Goal: Task Accomplishment & Management: Complete application form

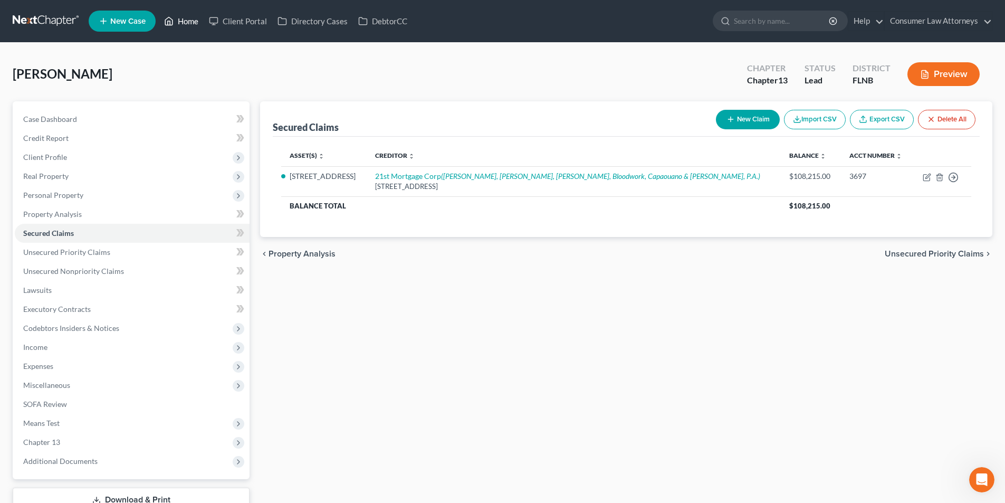
click at [187, 21] on link "Home" at bounding box center [181, 21] width 45 height 19
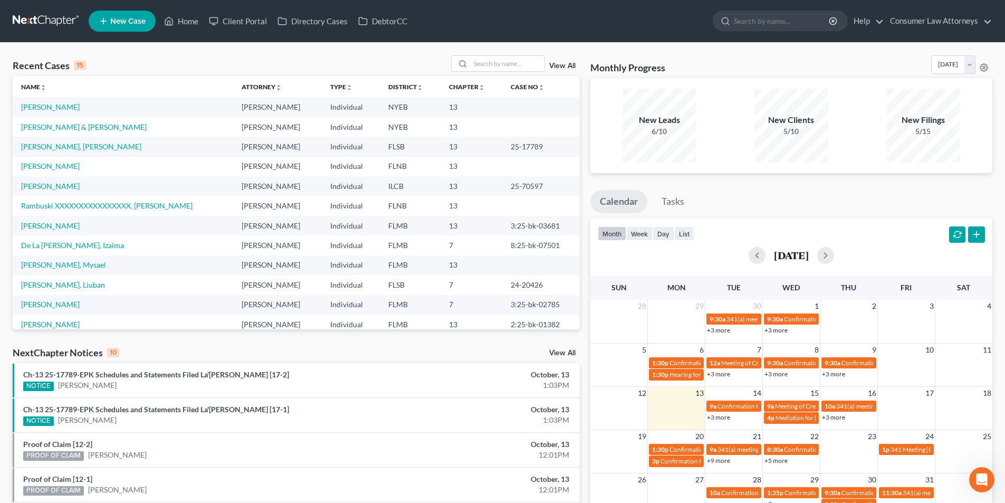
click at [556, 66] on link "View All" at bounding box center [562, 65] width 26 height 7
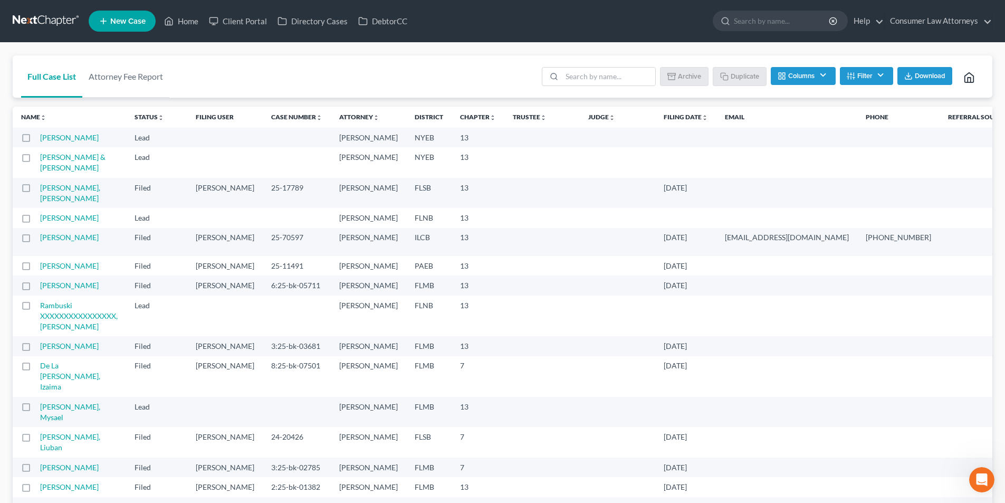
click at [655, 121] on th "Filing Date unfold_more expand_more expand_less" at bounding box center [685, 117] width 61 height 21
click at [664, 116] on link "Filing Date unfold_more expand_more expand_less" at bounding box center [686, 117] width 44 height 8
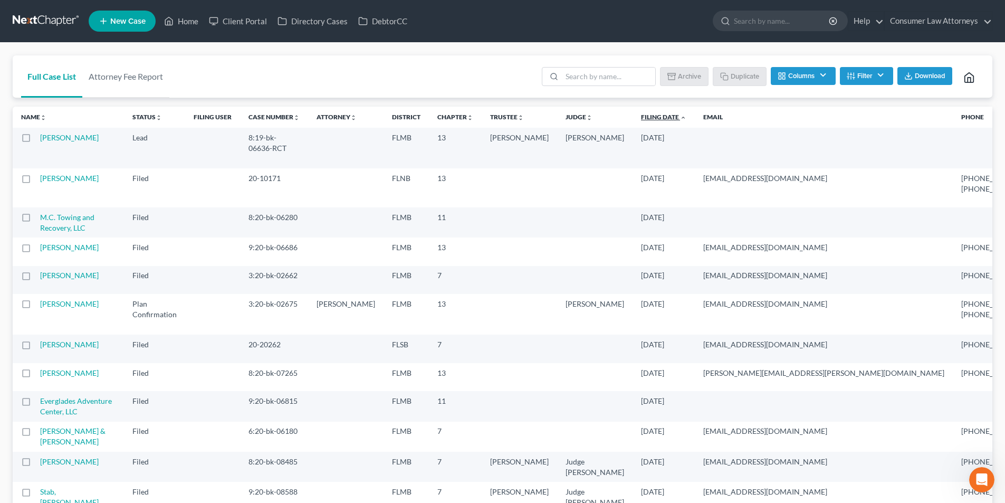
click at [641, 120] on link "Filing Date unfold_more expand_more expand_less" at bounding box center [663, 117] width 45 height 8
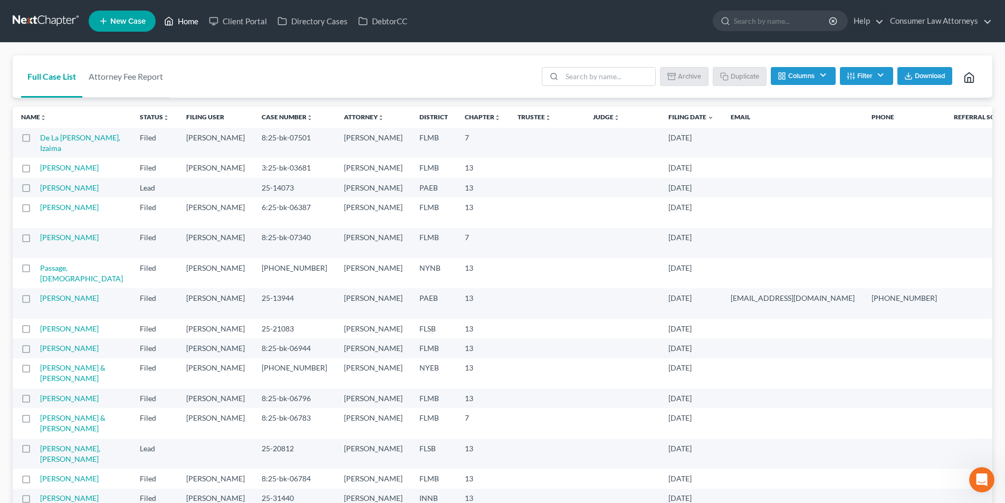
click at [194, 26] on link "Home" at bounding box center [181, 21] width 45 height 19
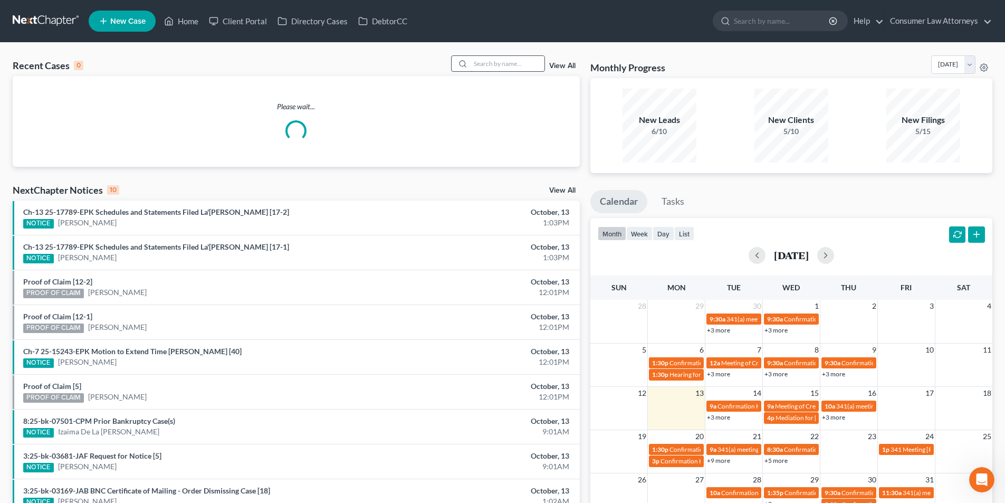
click at [526, 69] on input "search" at bounding box center [508, 63] width 74 height 15
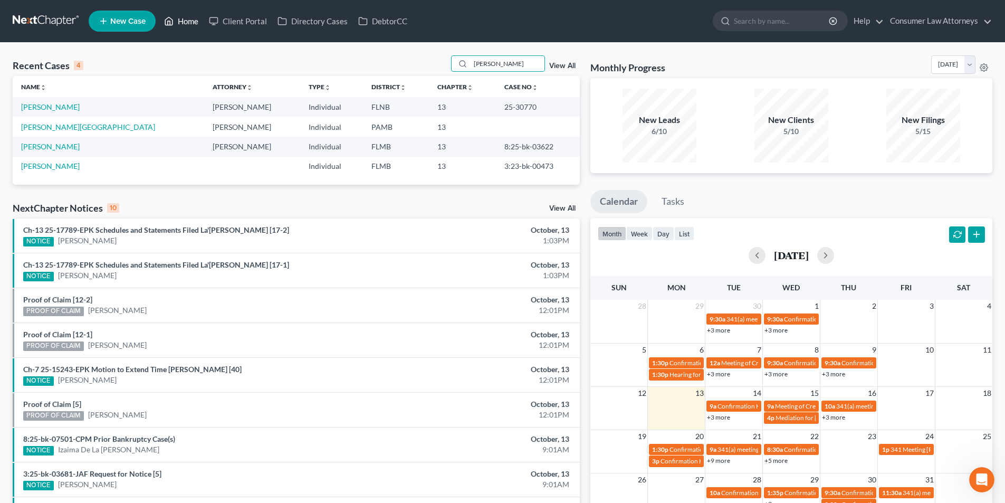
click at [195, 26] on link "Home" at bounding box center [181, 21] width 45 height 19
drag, startPoint x: 512, startPoint y: 64, endPoint x: 431, endPoint y: 63, distance: 81.3
click at [431, 63] on div "Recent Cases 4 [PERSON_NAME] View All" at bounding box center [296, 65] width 567 height 21
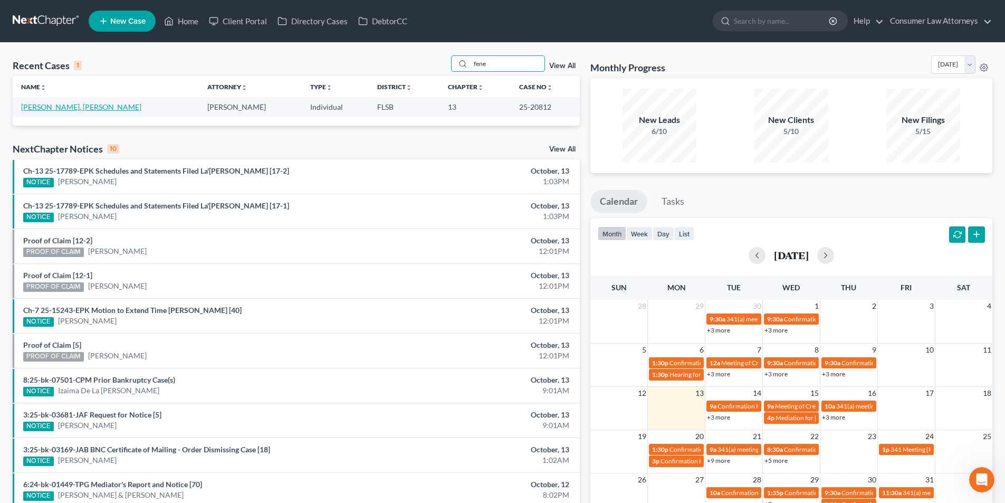
type input "fene"
click at [63, 106] on link "[PERSON_NAME], [PERSON_NAME]" at bounding box center [81, 106] width 120 height 9
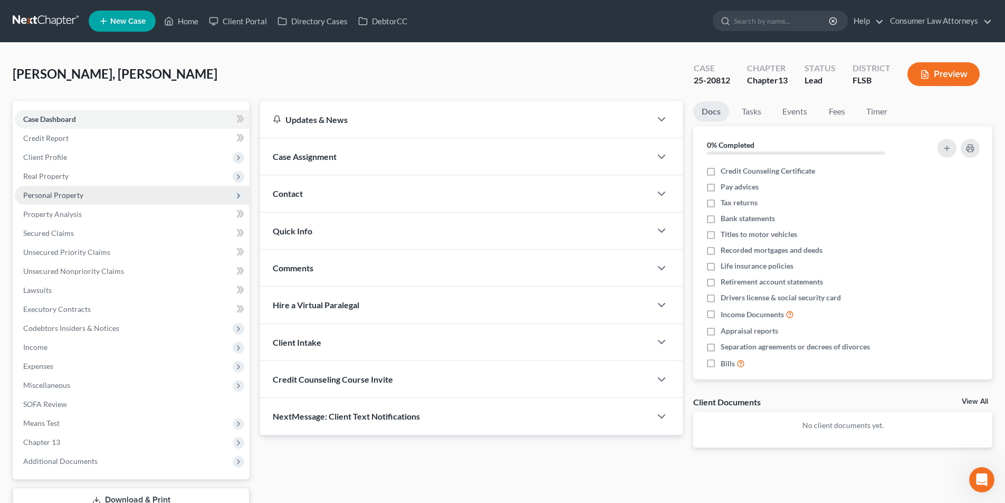
drag, startPoint x: 58, startPoint y: 178, endPoint x: 67, endPoint y: 186, distance: 12.0
click at [58, 178] on span "Real Property" at bounding box center [45, 176] width 45 height 9
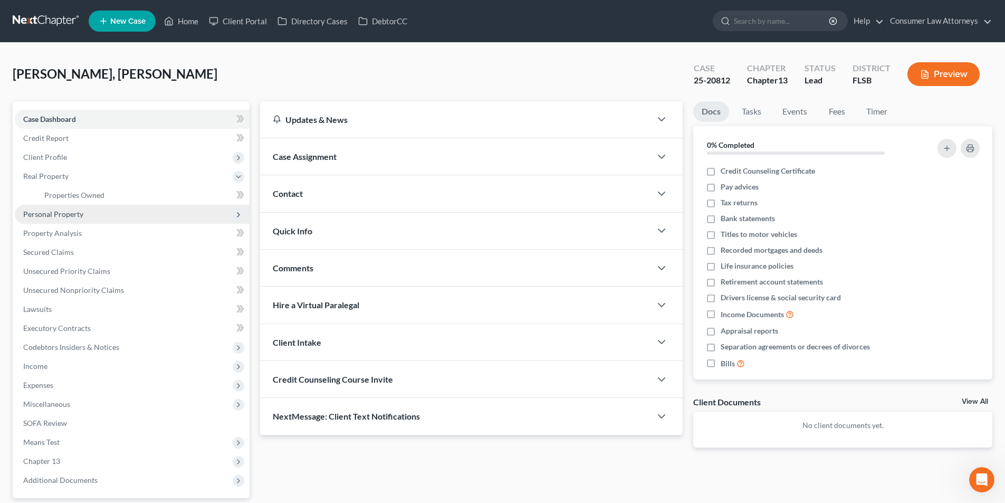
click at [66, 214] on span "Personal Property" at bounding box center [53, 214] width 60 height 9
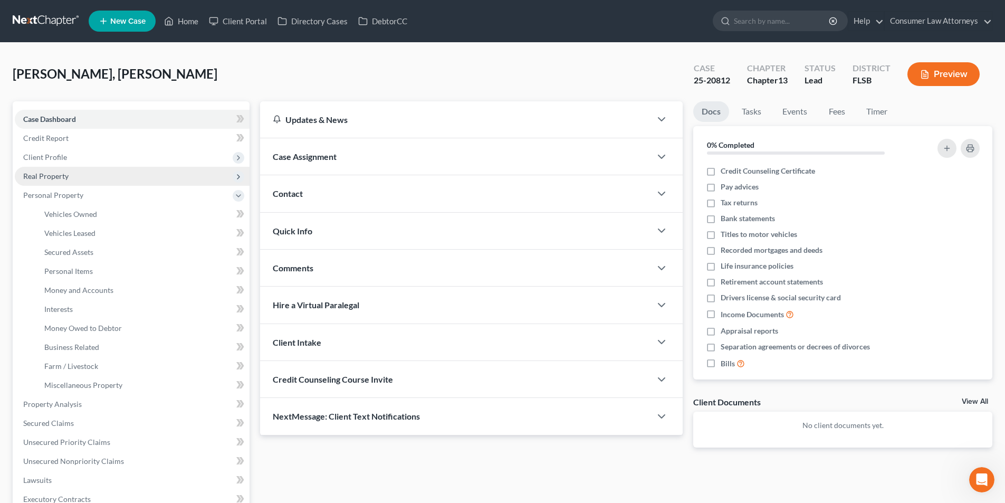
drag, startPoint x: 58, startPoint y: 154, endPoint x: 84, endPoint y: 183, distance: 39.3
click at [58, 154] on span "Client Profile" at bounding box center [45, 157] width 44 height 9
click at [78, 178] on span "Filing Information" at bounding box center [74, 176] width 60 height 9
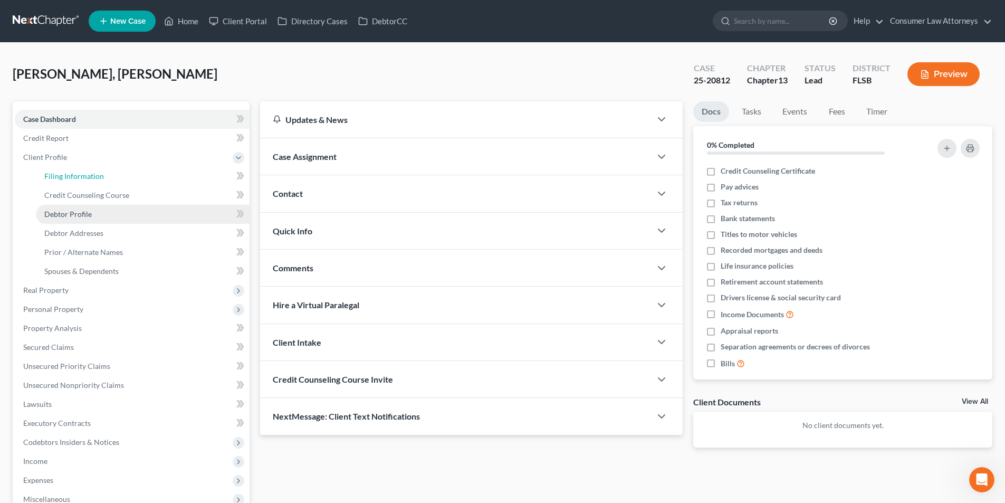
select select "1"
select select "0"
select select "3"
select select "17"
select select "1"
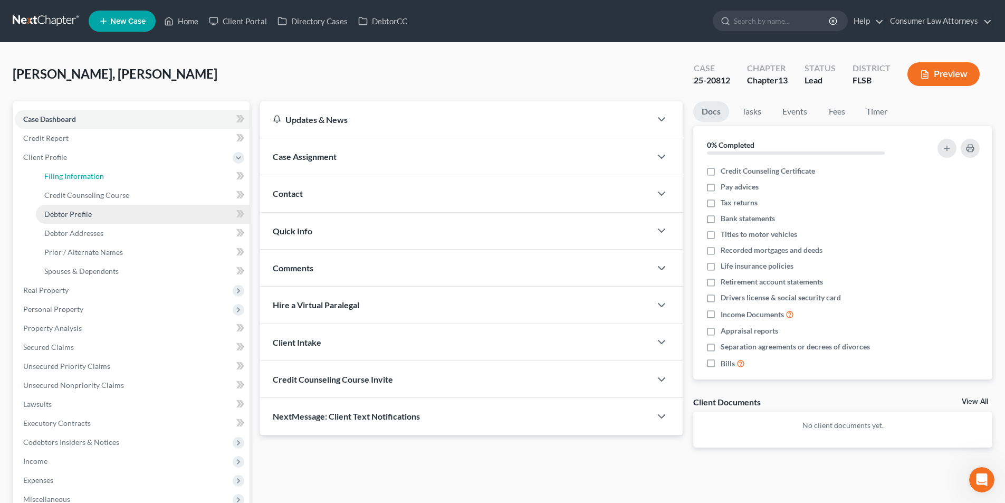
select select "9"
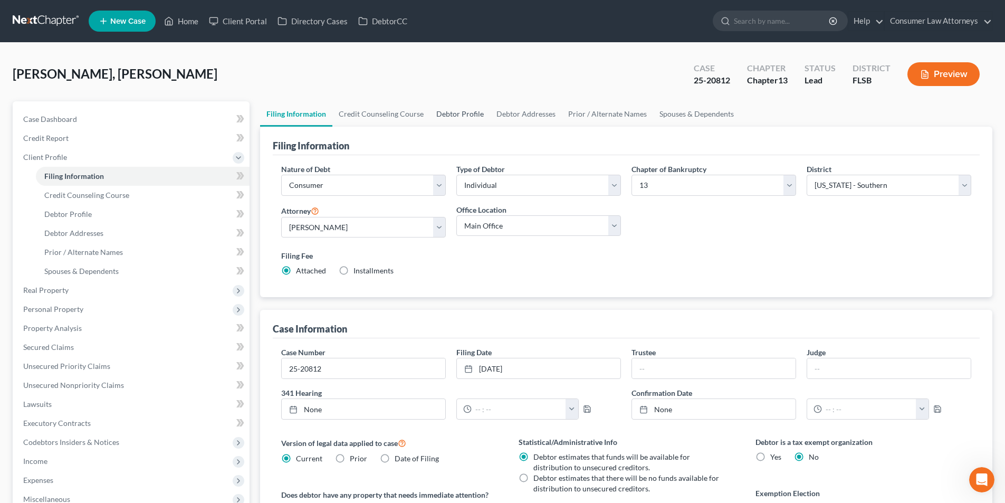
click at [452, 112] on link "Debtor Profile" at bounding box center [460, 113] width 60 height 25
select select "0"
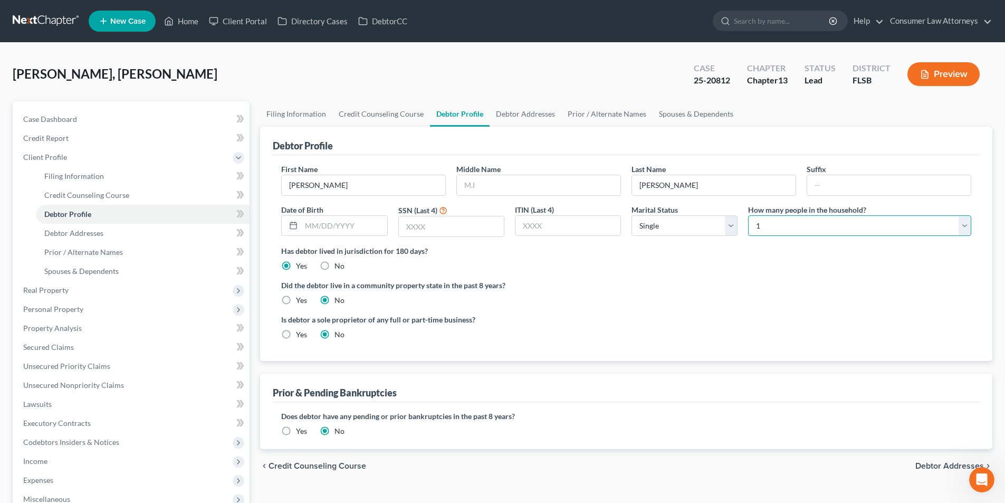
click at [780, 226] on select "Select 1 2 3 4 5 6 7 8 9 10 11 12 13 14 15 16 17 18 19 20" at bounding box center [859, 225] width 223 height 21
select select "3"
click at [748, 215] on select "Select 1 2 3 4 5 6 7 8 9 10 11 12 13 14 15 16 17 18 19 20" at bounding box center [859, 225] width 223 height 21
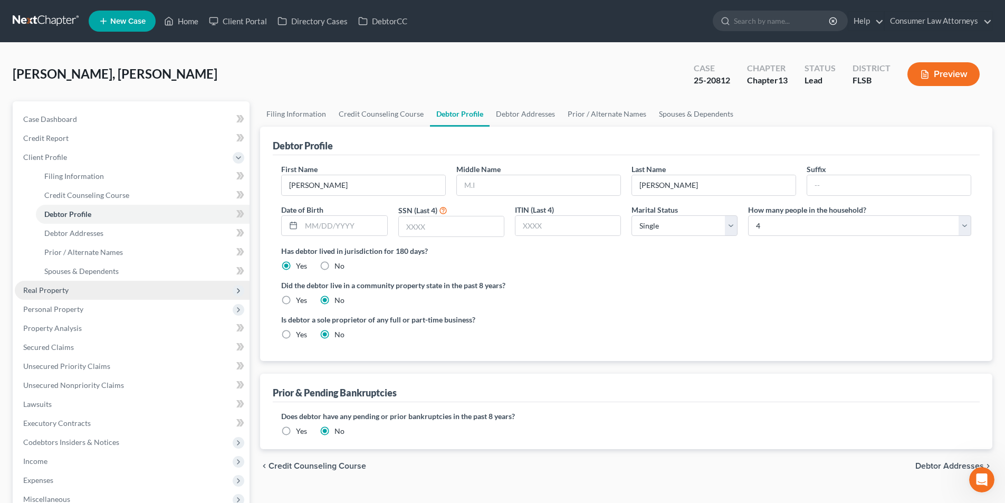
click at [65, 286] on span "Real Property" at bounding box center [45, 290] width 45 height 9
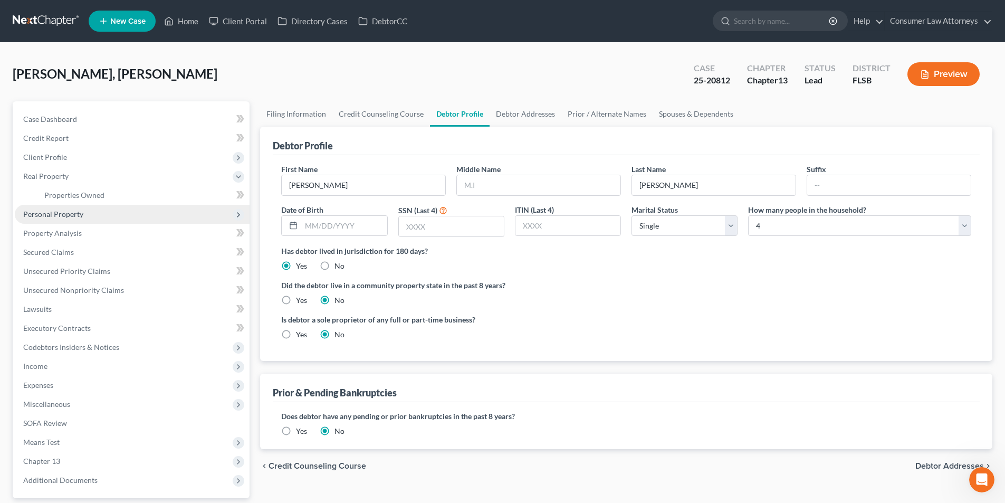
click at [69, 219] on span "Personal Property" at bounding box center [132, 214] width 235 height 19
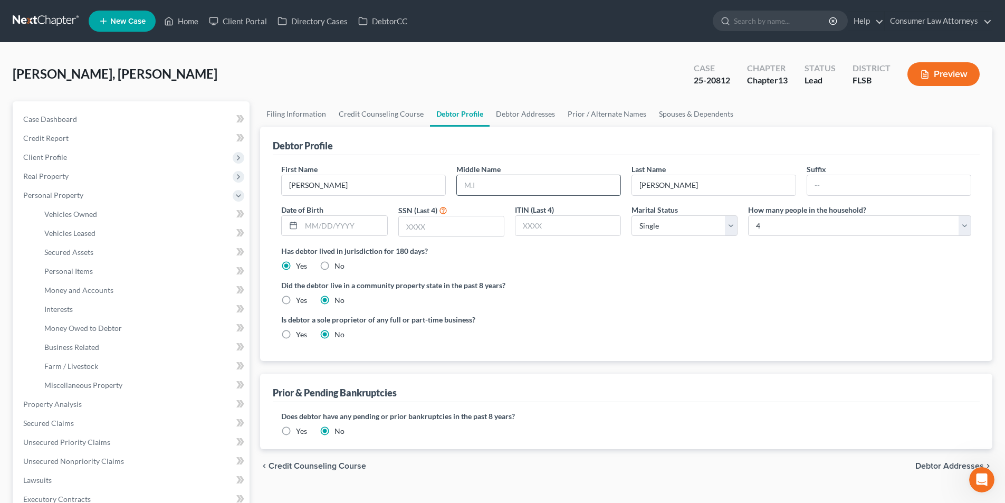
click at [540, 195] on input "text" at bounding box center [539, 185] width 164 height 20
type input "[PERSON_NAME]"
drag, startPoint x: 337, startPoint y: 239, endPoint x: 337, endPoint y: 233, distance: 6.3
click at [337, 237] on div "First Name [PERSON_NAME] Middle Name [PERSON_NAME] Last Name [PERSON_NAME] Date…" at bounding box center [626, 205] width 701 height 82
click at [337, 232] on input "text" at bounding box center [343, 226] width 85 height 20
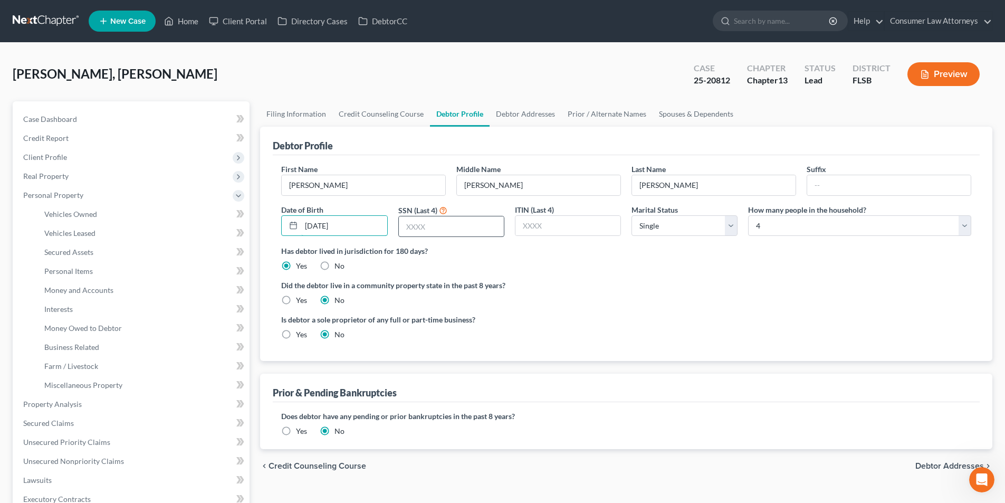
type input "[DATE]"
click at [455, 230] on input "text" at bounding box center [451, 226] width 105 height 20
type input "2909"
click at [523, 115] on link "Debtor Addresses" at bounding box center [526, 113] width 72 height 25
select select "0"
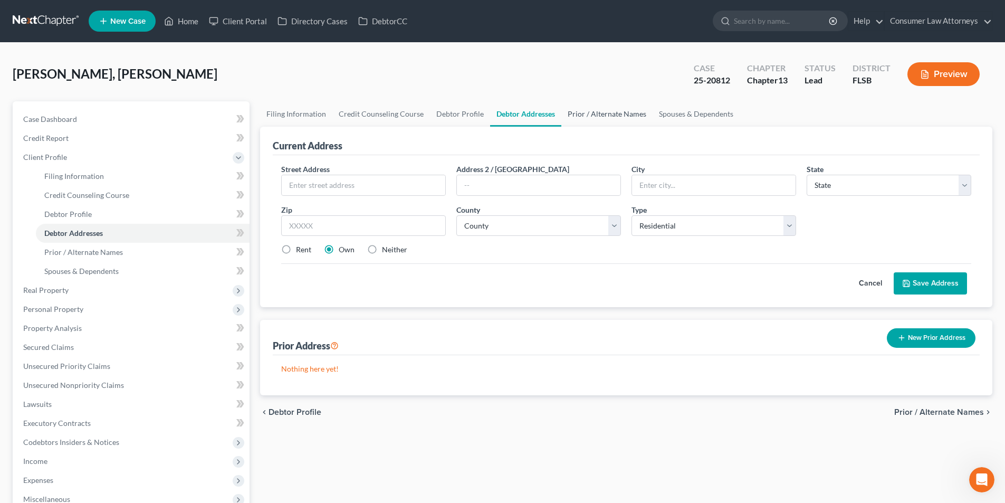
click at [595, 117] on link "Prior / Alternate Names" at bounding box center [607, 113] width 91 height 25
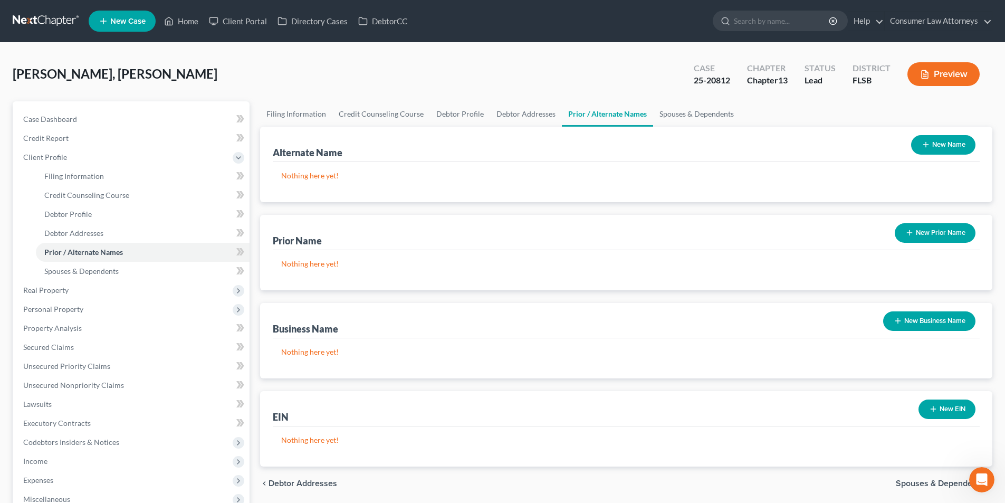
click at [965, 149] on button "New Name" at bounding box center [943, 145] width 64 height 20
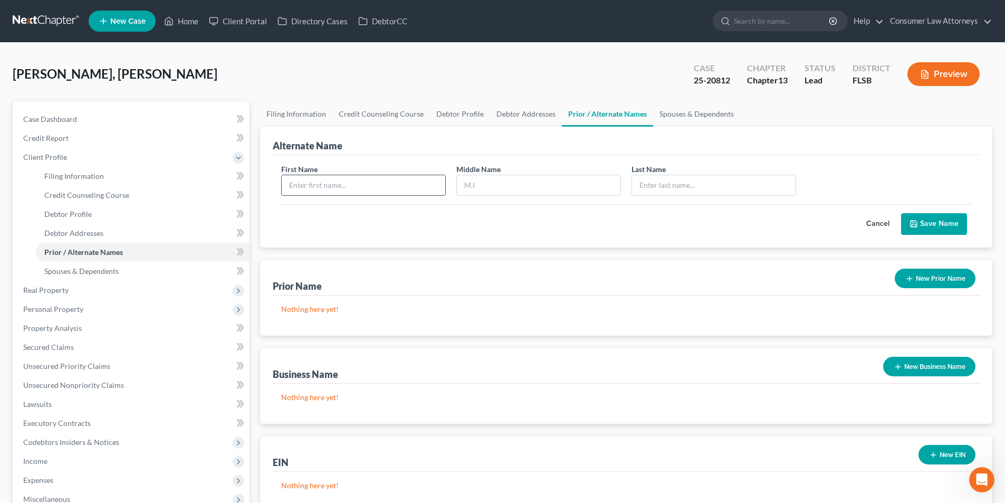
click at [439, 191] on input "text" at bounding box center [364, 185] width 164 height 20
type input "[PERSON_NAME]"
type input "L."
type input "[PERSON_NAME]"
click at [927, 217] on button "Save Name" at bounding box center [934, 224] width 66 height 22
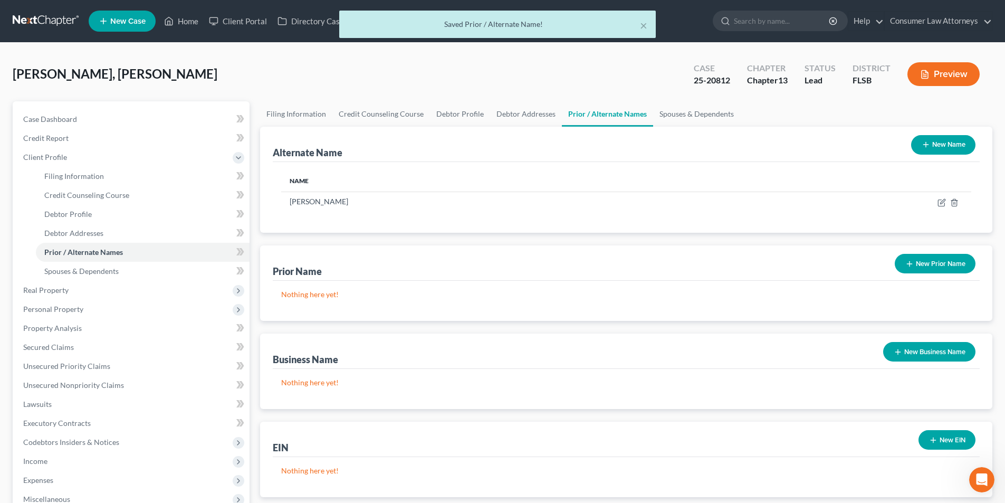
click at [945, 145] on button "New Name" at bounding box center [943, 145] width 64 height 20
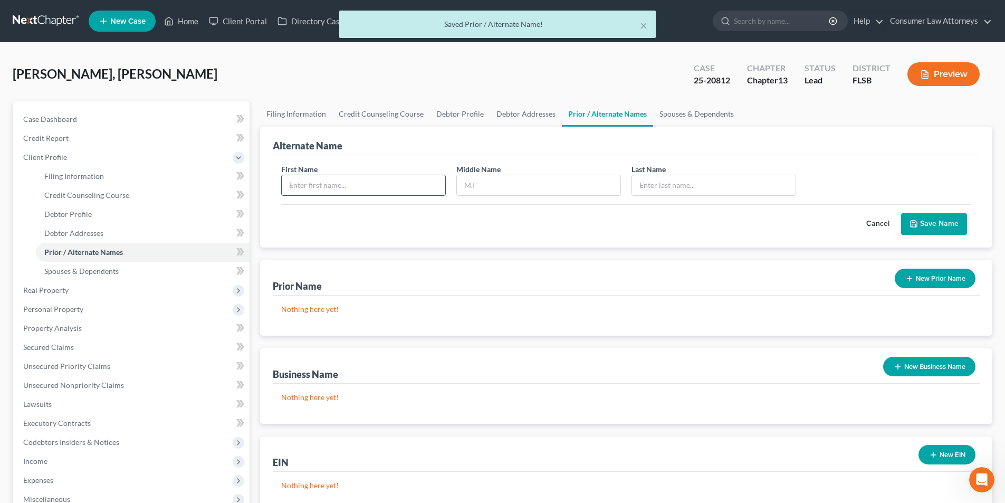
click at [380, 183] on input "text" at bounding box center [364, 185] width 164 height 20
type input "[PERSON_NAME]"
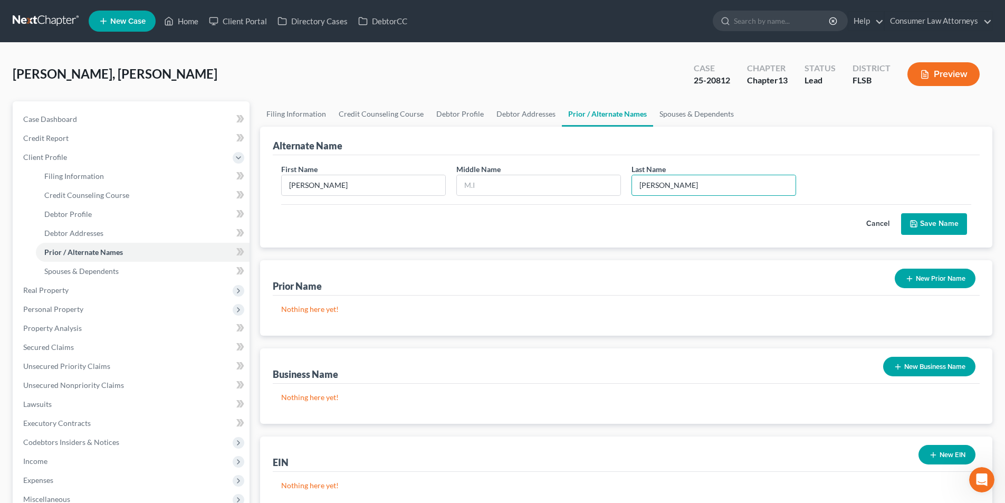
type input "[PERSON_NAME]"
click at [934, 220] on button "Save Name" at bounding box center [934, 224] width 66 height 22
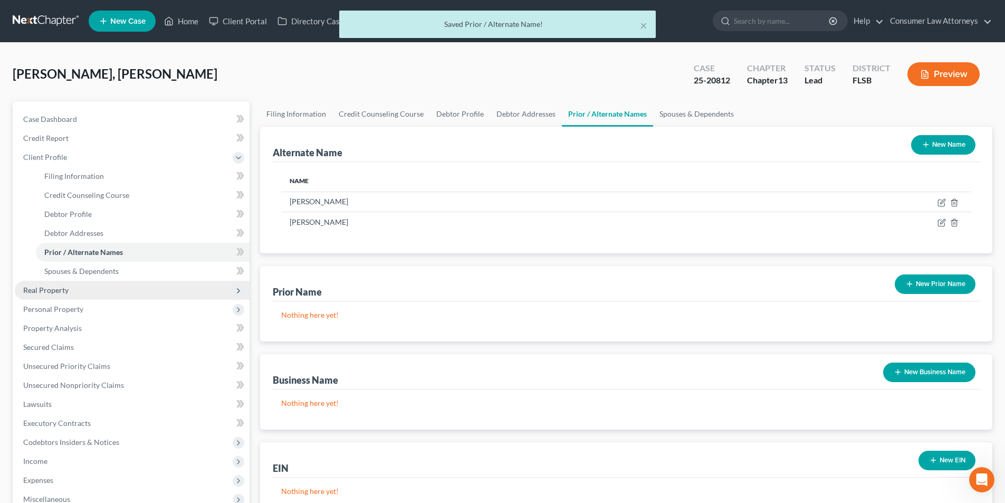
click at [52, 296] on span "Real Property" at bounding box center [132, 290] width 235 height 19
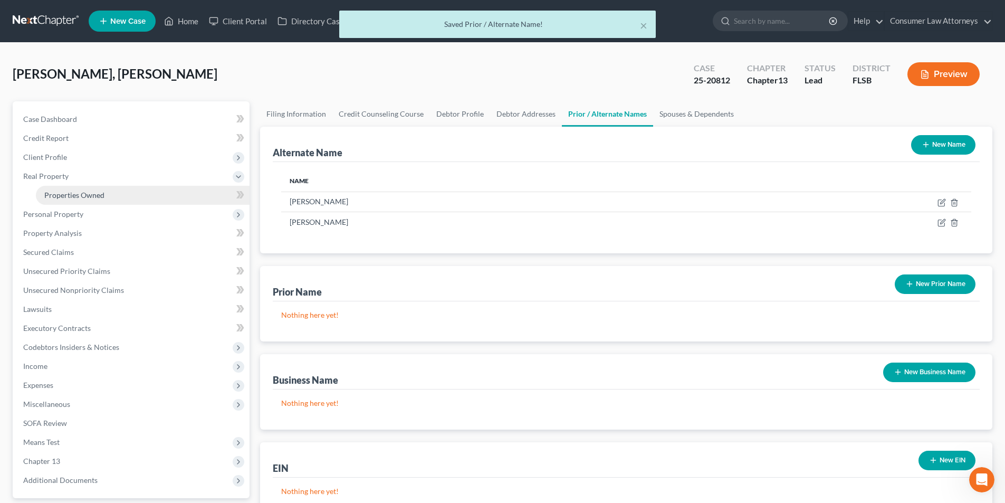
click at [88, 193] on span "Properties Owned" at bounding box center [74, 195] width 60 height 9
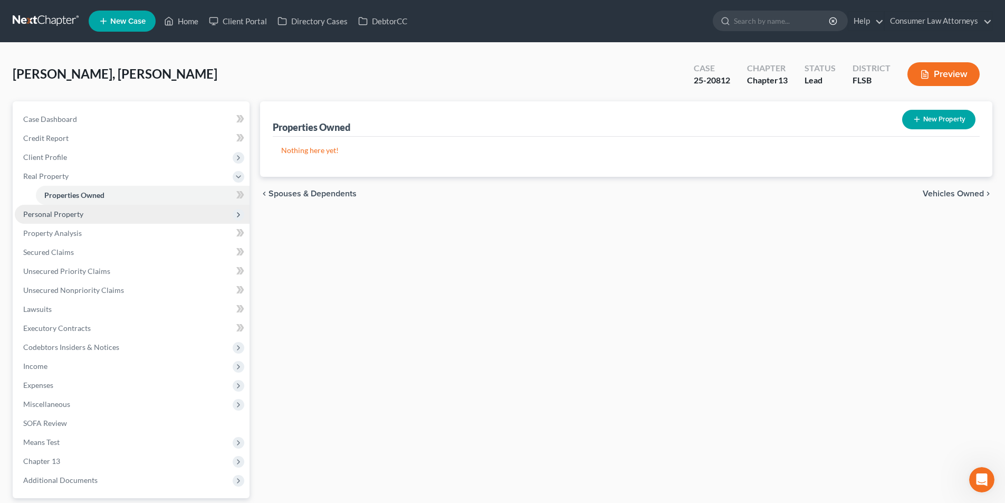
click at [71, 217] on span "Personal Property" at bounding box center [53, 214] width 60 height 9
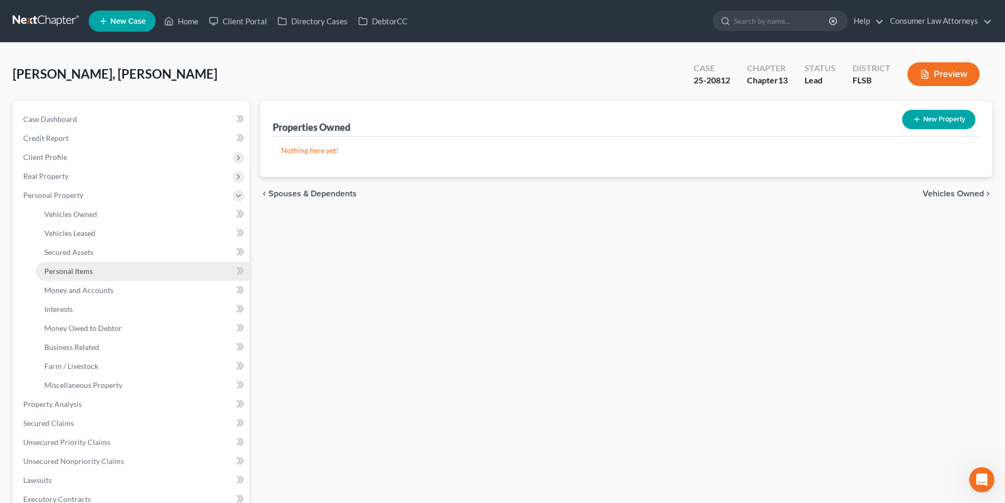
click at [70, 268] on span "Personal Items" at bounding box center [68, 271] width 49 height 9
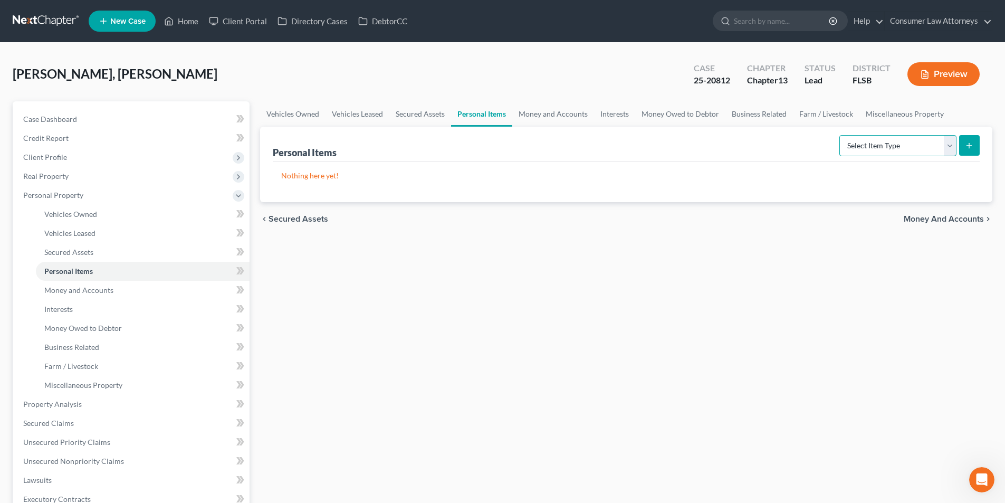
click at [902, 145] on select "Select Item Type Clothing Collectibles Of Value Electronics Firearms Household …" at bounding box center [898, 145] width 117 height 21
select select "clothing"
click at [841, 135] on select "Select Item Type Clothing Collectibles Of Value Electronics Firearms Household …" at bounding box center [898, 145] width 117 height 21
click at [967, 144] on icon "submit" at bounding box center [969, 145] width 8 height 8
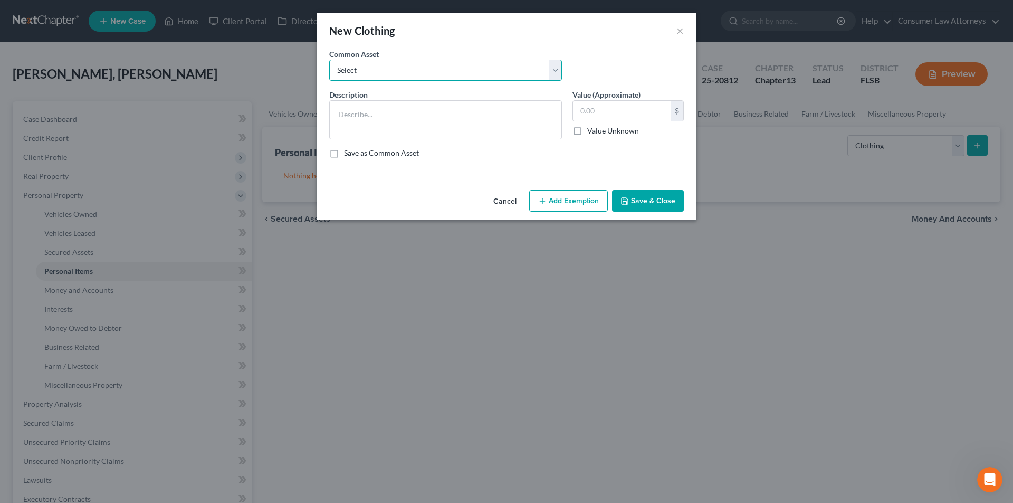
click at [452, 78] on select "Select Miscellaneous clothing and wearing apparel Clothing, shoes, jackets, out…" at bounding box center [445, 70] width 233 height 21
select select "3"
click at [329, 60] on select "Select Miscellaneous clothing and wearing apparel Clothing, shoes, jackets, out…" at bounding box center [445, 70] width 233 height 21
type textarea "Clothing, shoes, jackets, outwear, under garments."
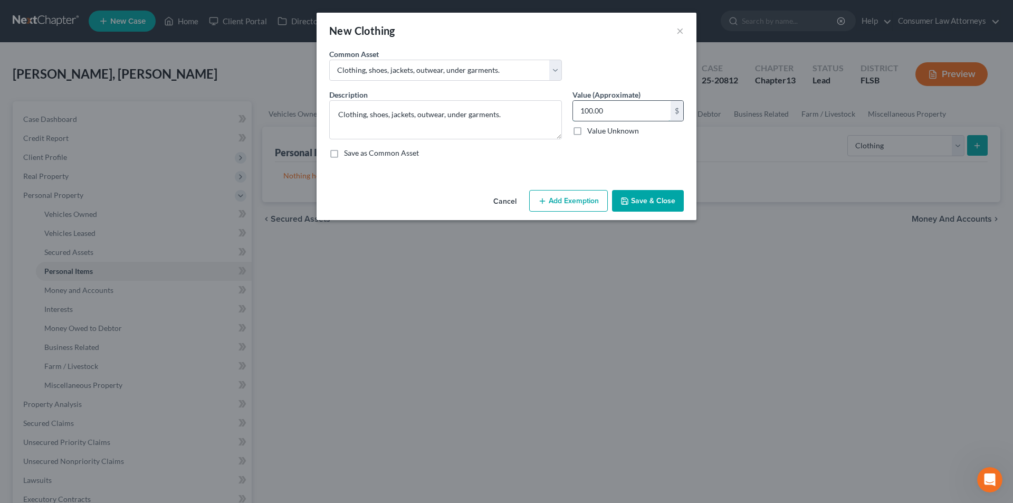
click at [617, 117] on input "100.00" at bounding box center [622, 111] width 98 height 20
type input "250.00"
click at [570, 205] on button "Add Exemption" at bounding box center [568, 201] width 79 height 22
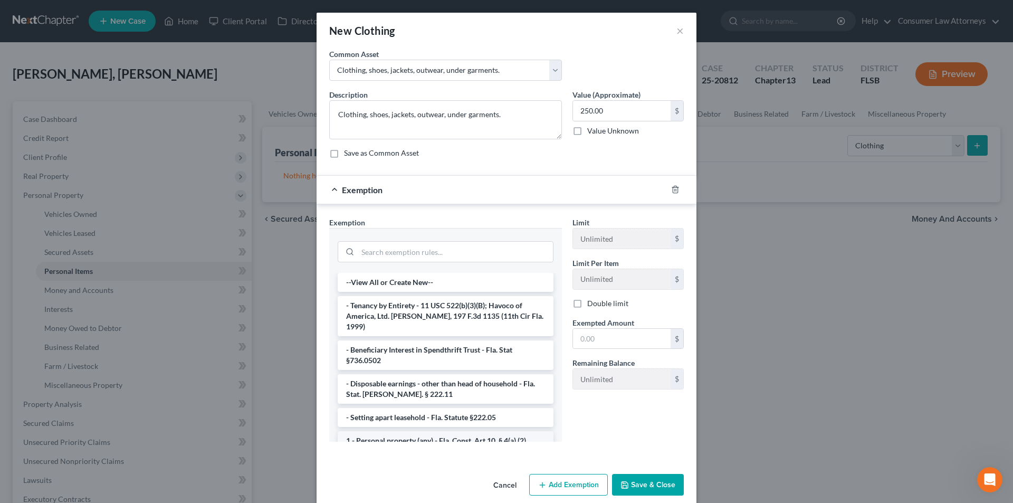
click at [387, 431] on li "1 - Personal property (any) - Fla. Const. Art.10, § 4(a) (2)" at bounding box center [446, 440] width 216 height 19
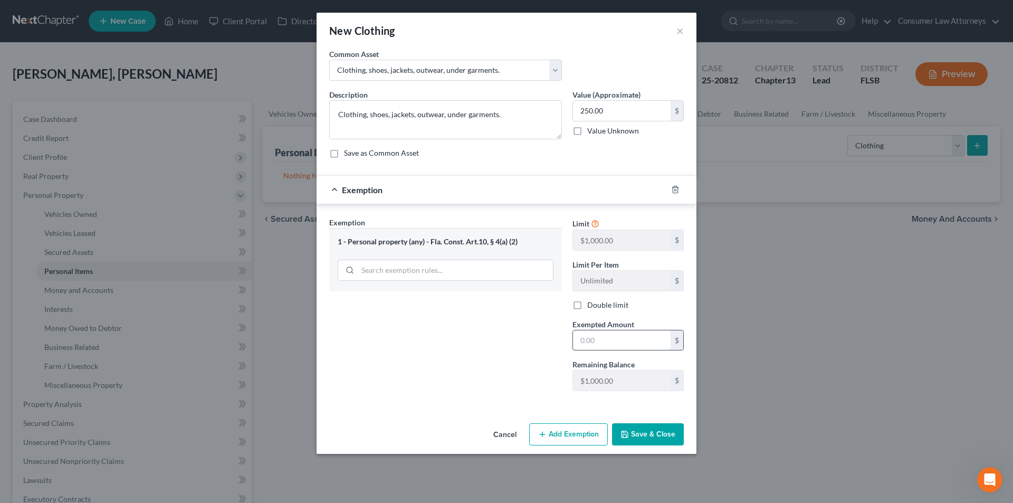
click at [598, 343] on input "text" at bounding box center [622, 340] width 98 height 20
type input "250.00"
click at [665, 439] on button "Save & Close" at bounding box center [648, 434] width 72 height 22
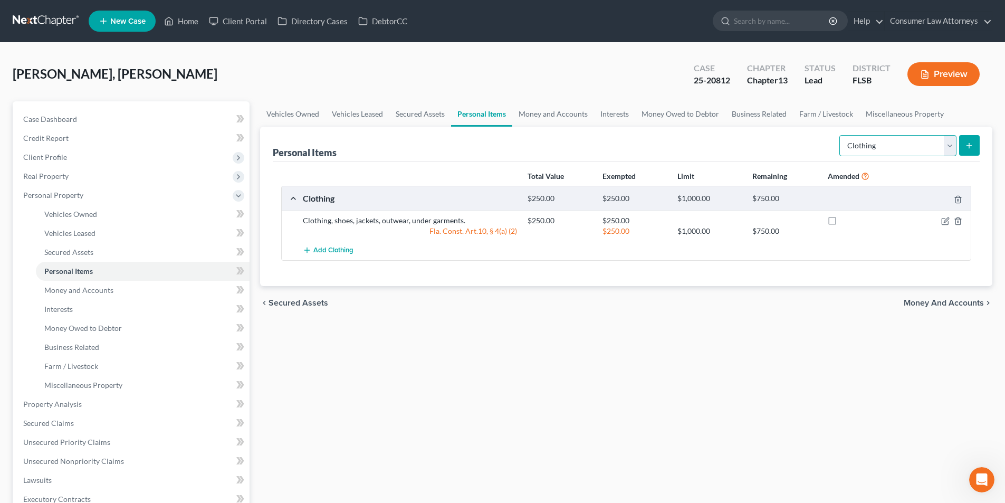
click at [893, 144] on select "Select Item Type Clothing Collectibles Of Value Electronics Firearms Household …" at bounding box center [898, 145] width 117 height 21
select select "electronics"
click at [841, 135] on select "Select Item Type Clothing Collectibles Of Value Electronics Firearms Household …" at bounding box center [898, 145] width 117 height 21
click at [960, 151] on button "submit" at bounding box center [969, 145] width 21 height 21
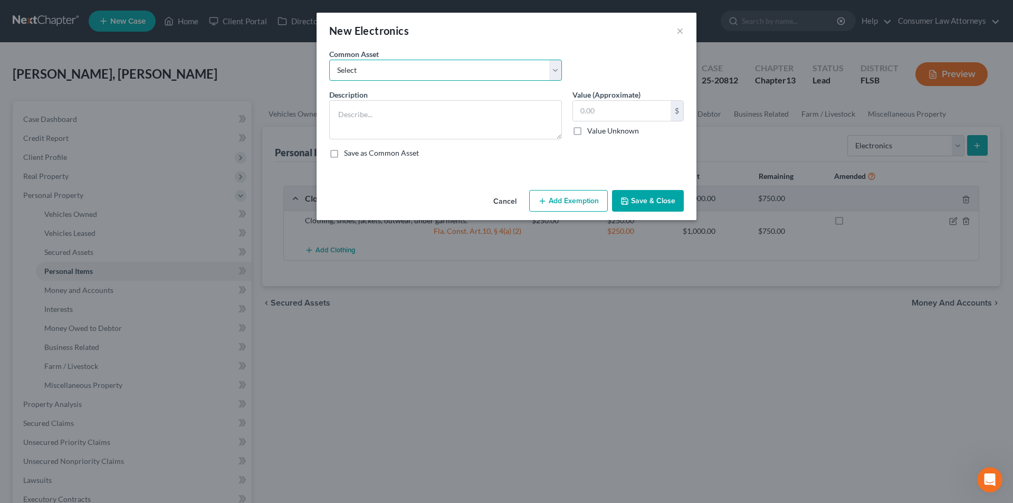
click at [395, 72] on select "Select Miscellaneous electronics Xbox Laptop Refrigerator Computer TV Cellphone…" at bounding box center [445, 70] width 233 height 21
select select "9"
click at [329, 60] on select "Select Miscellaneous electronics Xbox Laptop Refrigerator Computer TV Cellphone…" at bounding box center [445, 70] width 233 height 21
type textarea "TV, Cell Phone, and Laptop."
type input "300.00"
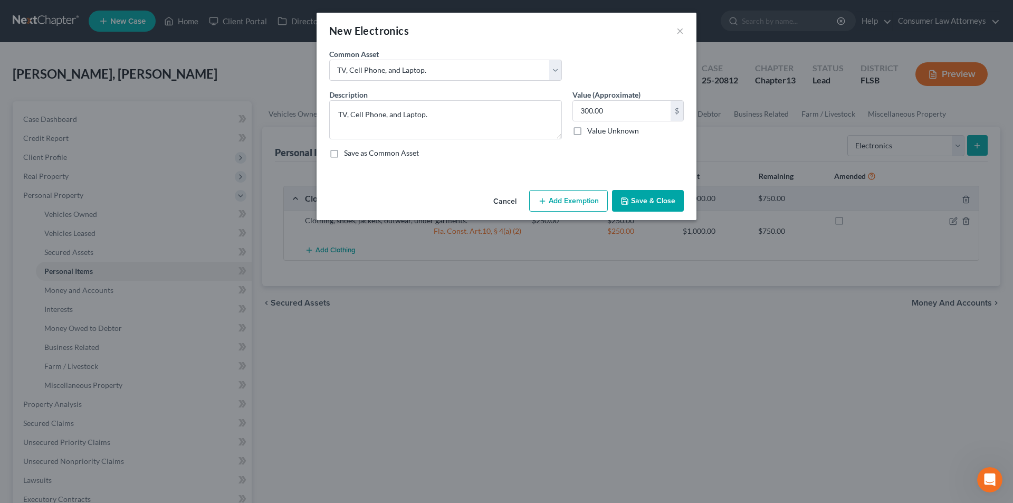
click at [559, 201] on button "Add Exemption" at bounding box center [568, 201] width 79 height 22
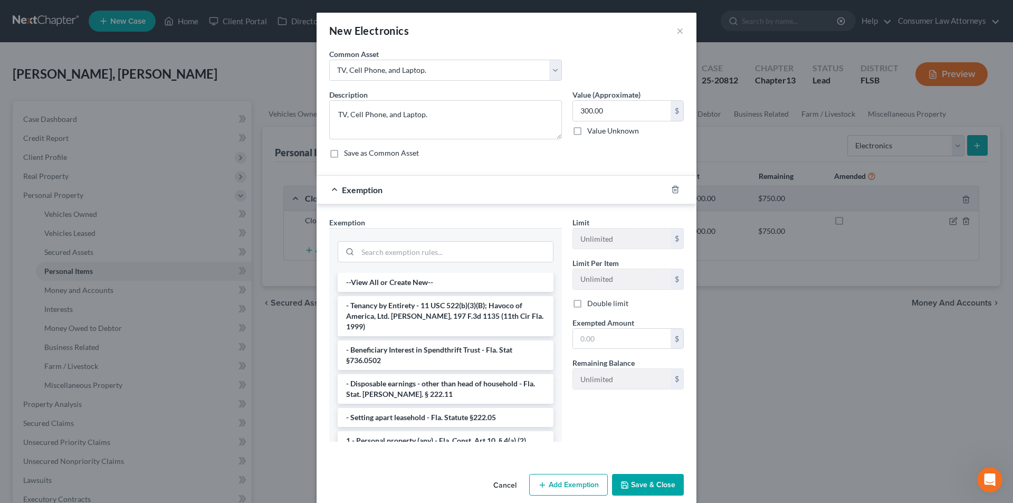
click at [399, 431] on li "1 - Personal property (any) - Fla. Const. Art.10, § 4(a) (2)" at bounding box center [446, 440] width 216 height 19
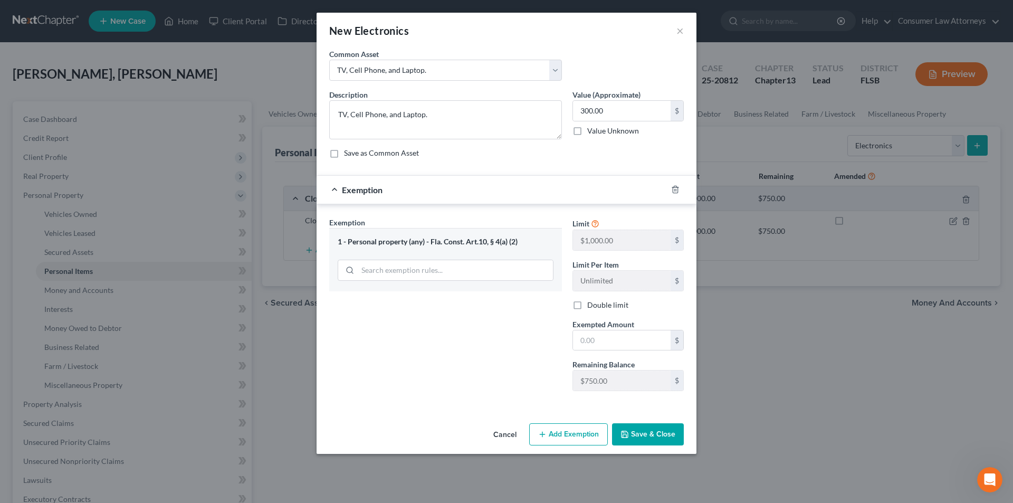
click at [626, 327] on span "Exempted Amount" at bounding box center [604, 324] width 62 height 9
click at [625, 341] on input "text" at bounding box center [622, 340] width 98 height 20
type input "300.00"
drag, startPoint x: 643, startPoint y: 430, endPoint x: 678, endPoint y: 421, distance: 36.0
click at [644, 430] on button "Save & Close" at bounding box center [648, 434] width 72 height 22
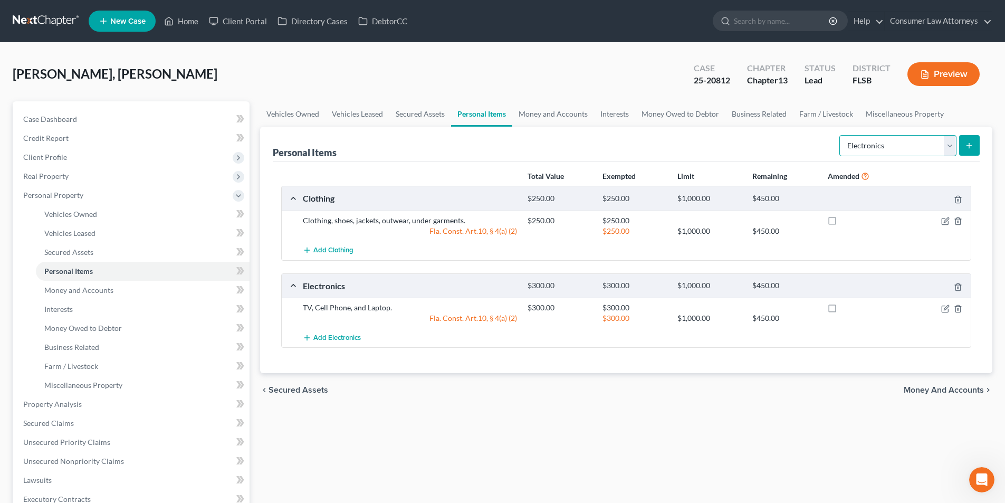
click at [873, 139] on select "Select Item Type Clothing Collectibles Of Value Electronics Firearms Household …" at bounding box center [898, 145] width 117 height 21
select select "household_goods"
click at [841, 135] on select "Select Item Type Clothing Collectibles Of Value Electronics Firearms Household …" at bounding box center [898, 145] width 117 height 21
click at [965, 155] on button "submit" at bounding box center [969, 145] width 21 height 21
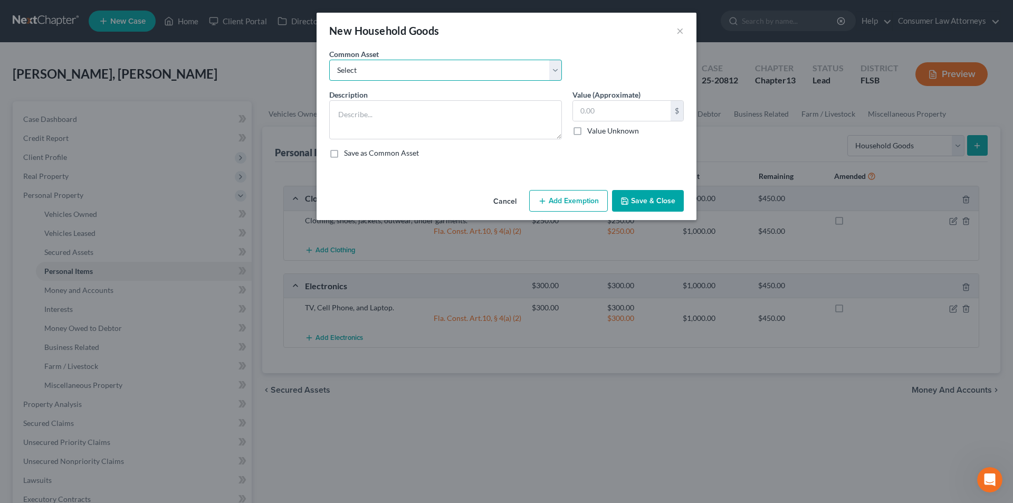
click at [417, 78] on select "Select Miscellaneous household goods, furniture and furnishings freezer Dryer c…" at bounding box center [445, 70] width 233 height 21
select select "16"
click at [329, 60] on select "Select Miscellaneous household goods, furniture and furnishings freezer Dryer c…" at bounding box center [445, 70] width 233 height 21
type textarea "Refrigerator, Stove, Washer, Dryer, Sofa, Love Seat, Recliner, Bedroom Furnitur…"
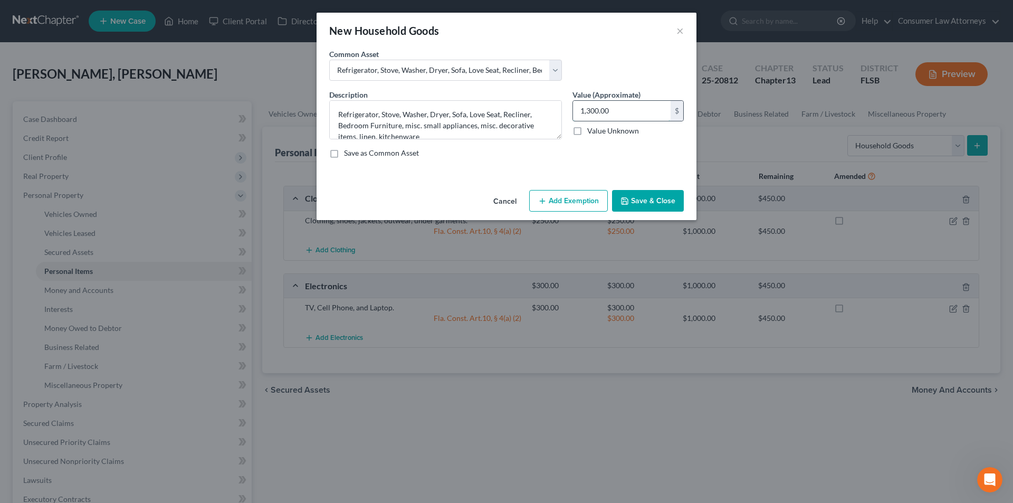
click at [626, 107] on input "1,300.00" at bounding box center [622, 111] width 98 height 20
type input "400.00"
click at [576, 208] on button "Add Exemption" at bounding box center [568, 201] width 79 height 22
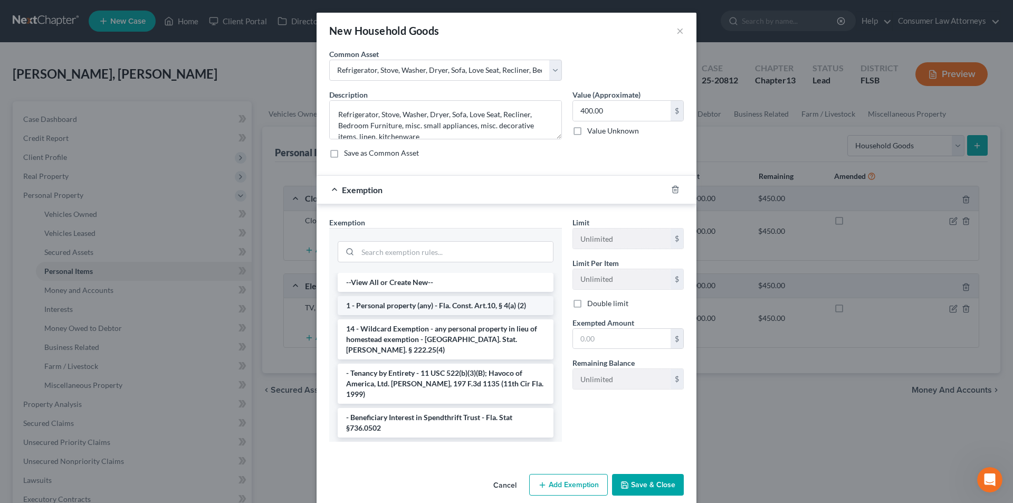
click at [445, 310] on li "1 - Personal property (any) - Fla. Const. Art.10, § 4(a) (2)" at bounding box center [446, 305] width 216 height 19
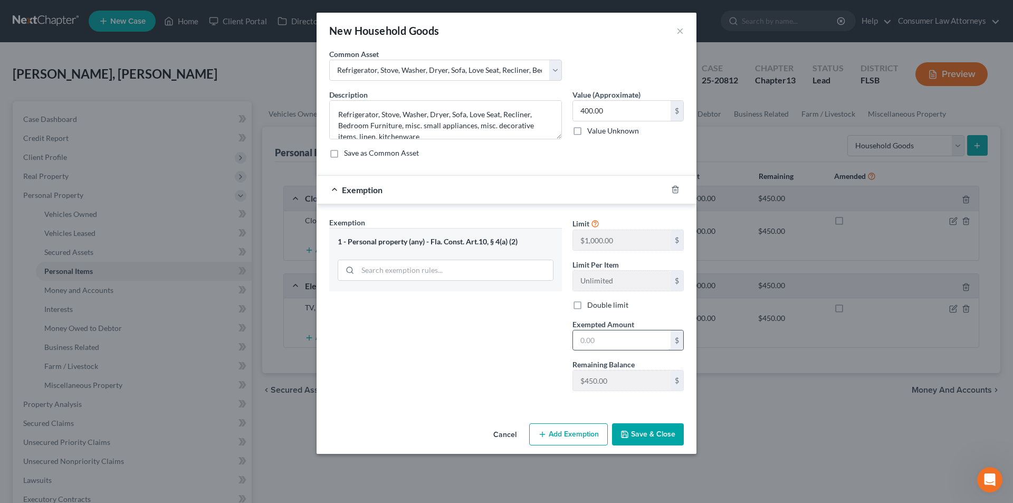
click at [596, 335] on input "text" at bounding box center [622, 340] width 98 height 20
type input "400.00"
click at [658, 436] on button "Save & Close" at bounding box center [648, 434] width 72 height 22
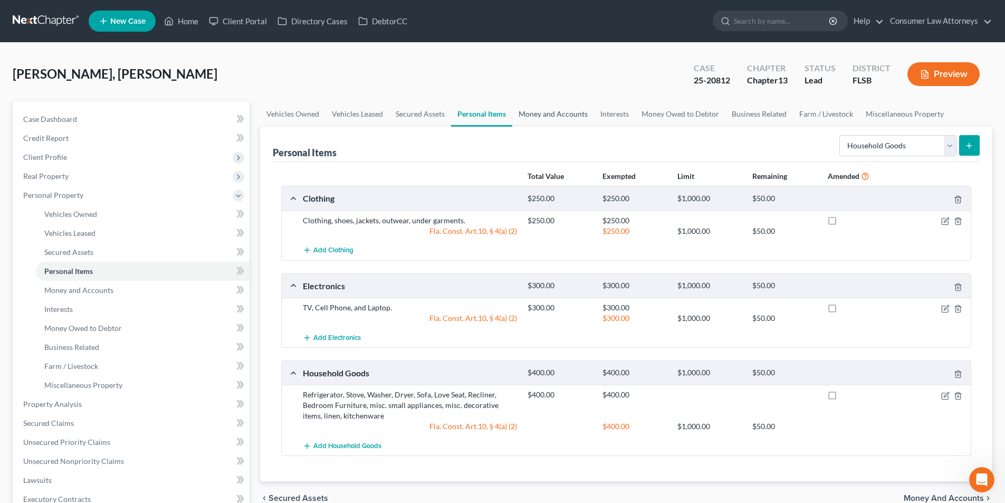
click at [568, 116] on link "Money and Accounts" at bounding box center [553, 113] width 82 height 25
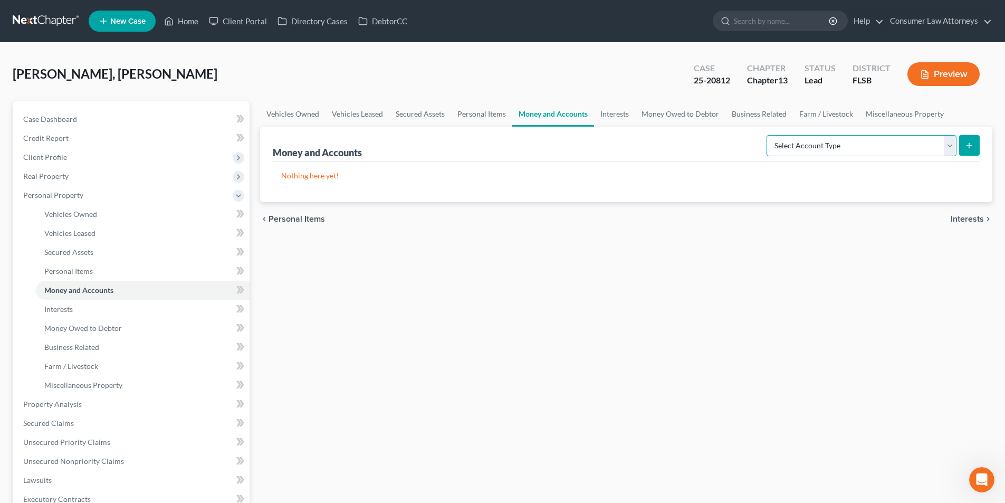
click at [850, 139] on select "Select Account Type Brokerage Cash on Hand Certificates of Deposit Checking Acc…" at bounding box center [862, 145] width 190 height 21
select select "cash_on_hand"
click at [769, 135] on select "Select Account Type Brokerage Cash on Hand Certificates of Deposit Checking Acc…" at bounding box center [862, 145] width 190 height 21
click at [986, 142] on div "Money and Accounts Select Account Type Brokerage Cash on Hand Certificates of D…" at bounding box center [626, 164] width 732 height 75
click at [978, 143] on button "submit" at bounding box center [969, 145] width 21 height 21
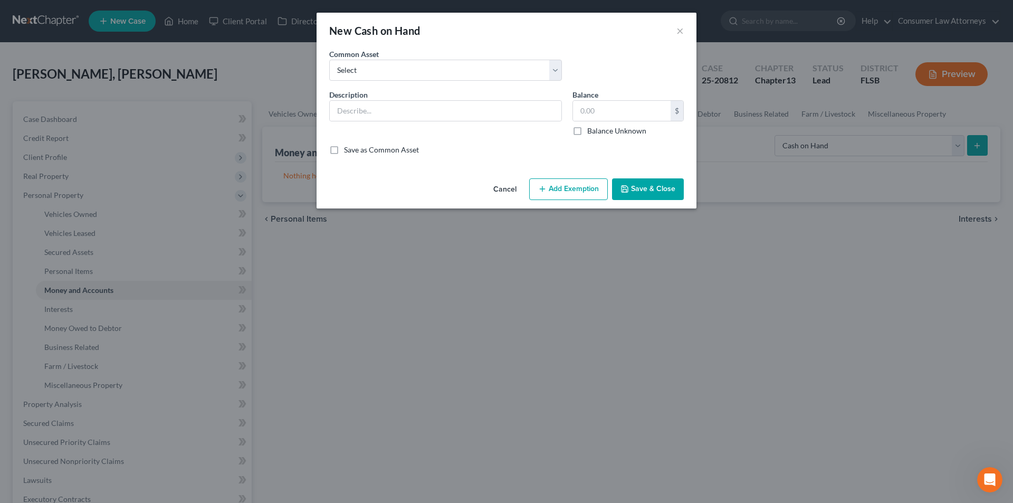
click at [433, 81] on div "Common Asset Select Cash on hand" at bounding box center [506, 69] width 365 height 41
click at [424, 77] on select "Select Cash on hand" at bounding box center [445, 70] width 233 height 21
select select "0"
click at [329, 60] on select "Select Cash on hand" at bounding box center [445, 70] width 233 height 21
type input "Cash on hand"
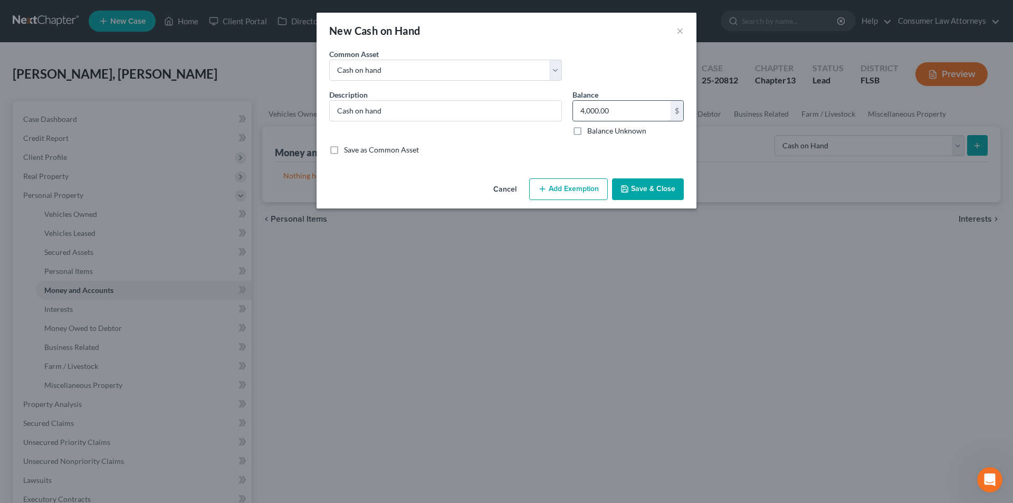
click at [601, 107] on input "4,000.00" at bounding box center [622, 111] width 98 height 20
type input "25.00"
click at [579, 186] on button "Add Exemption" at bounding box center [568, 189] width 79 height 22
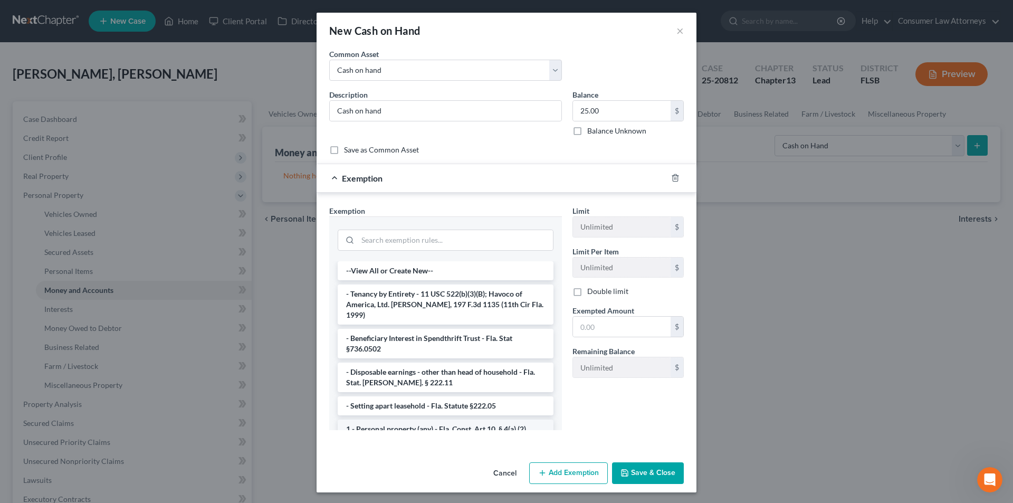
click at [400, 420] on li "1 - Personal property (any) - Fla. Const. Art.10, § 4(a) (2)" at bounding box center [446, 429] width 216 height 19
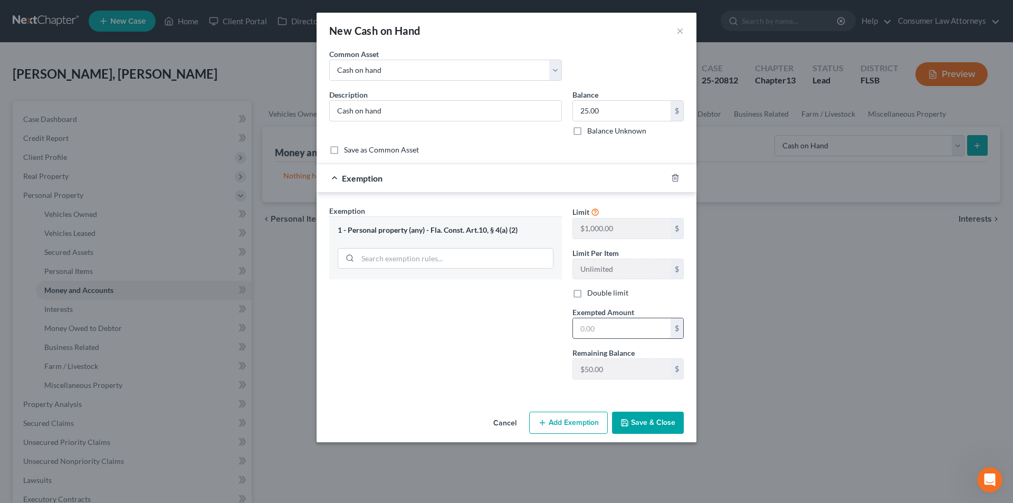
click at [597, 325] on input "text" at bounding box center [622, 328] width 98 height 20
type input "25.00"
click at [649, 413] on button "Save & Close" at bounding box center [648, 423] width 72 height 22
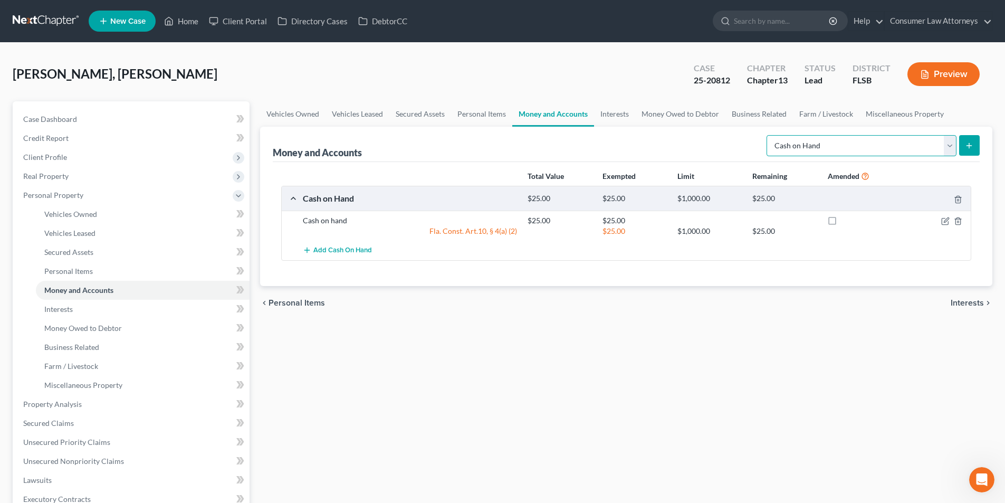
click at [835, 148] on select "Select Account Type Brokerage Cash on Hand Certificates of Deposit Checking Acc…" at bounding box center [862, 145] width 190 height 21
select select "checking"
click at [769, 135] on select "Select Account Type Brokerage Cash on Hand Certificates of Deposit Checking Acc…" at bounding box center [862, 145] width 190 height 21
click at [970, 146] on line "submit" at bounding box center [969, 146] width 5 height 0
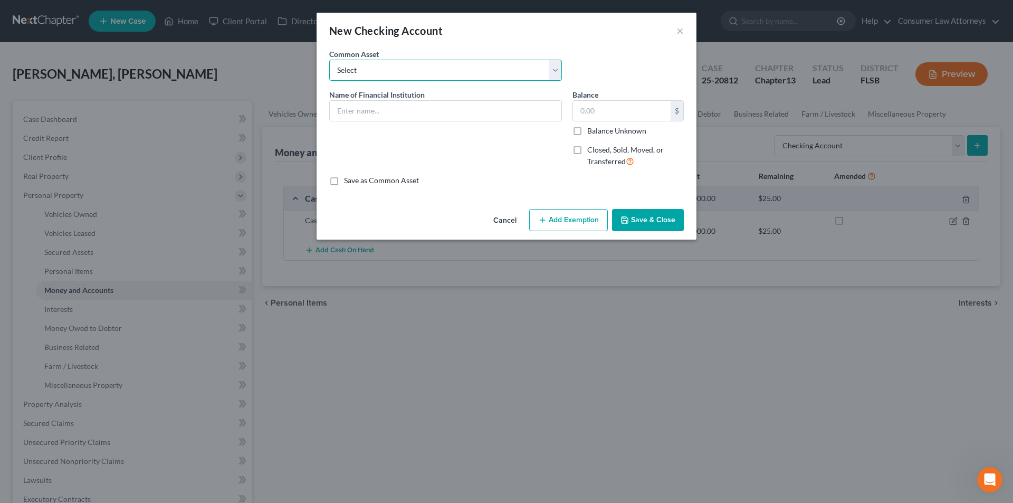
click at [378, 72] on select "Select Bank of America Truist Bank Partners Federal Credit Union United Souther…" at bounding box center [445, 70] width 233 height 21
click at [374, 115] on input "text" at bounding box center [446, 111] width 232 height 20
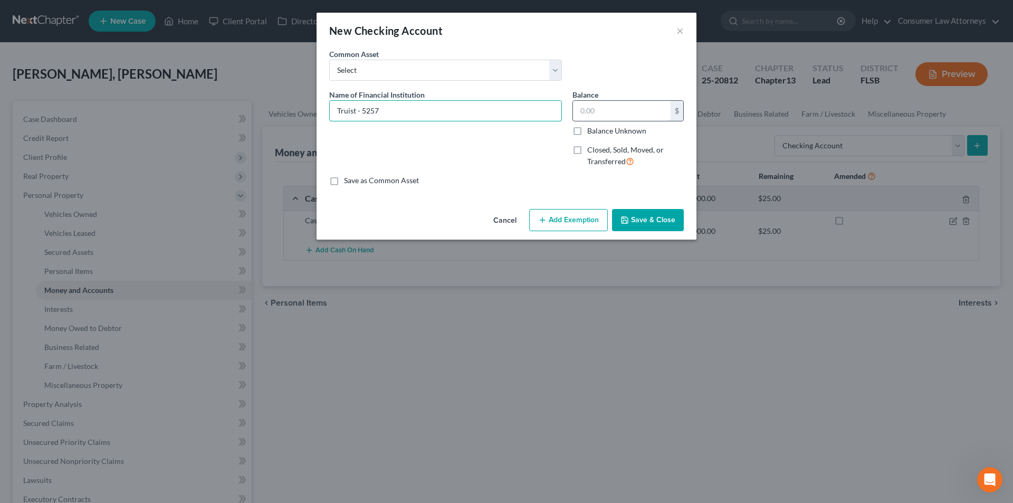
type input "Truist - 5257"
click at [623, 114] on input "text" at bounding box center [622, 111] width 98 height 20
type input "20.00"
click at [563, 225] on button "Add Exemption" at bounding box center [568, 220] width 79 height 22
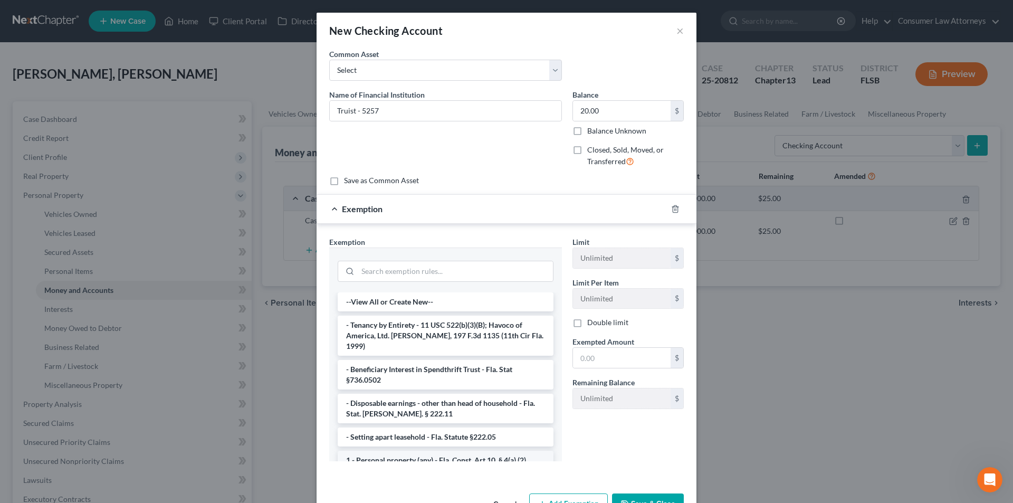
click at [420, 451] on li "1 - Personal property (any) - Fla. Const. Art.10, § 4(a) (2)" at bounding box center [446, 460] width 216 height 19
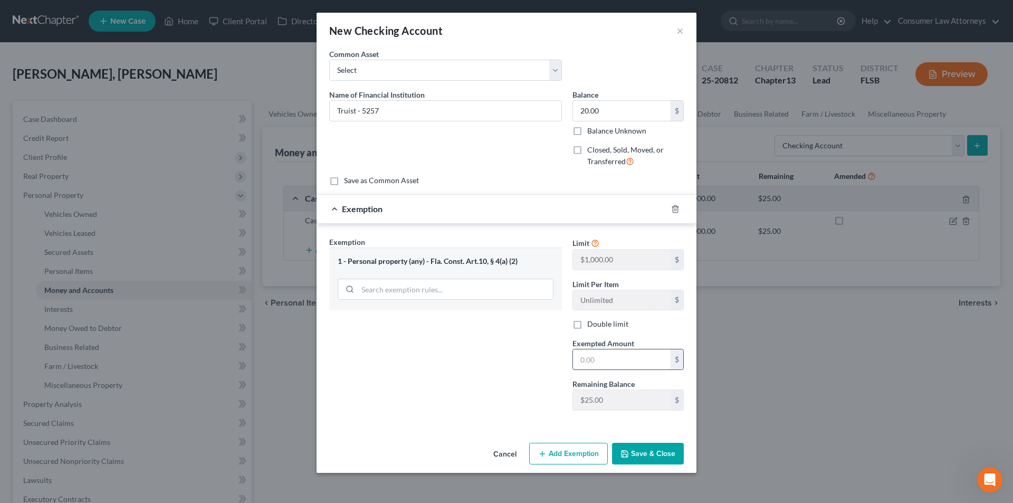
click at [578, 364] on input "text" at bounding box center [622, 359] width 98 height 20
type input "20.00"
click at [641, 454] on button "Save & Close" at bounding box center [648, 454] width 72 height 22
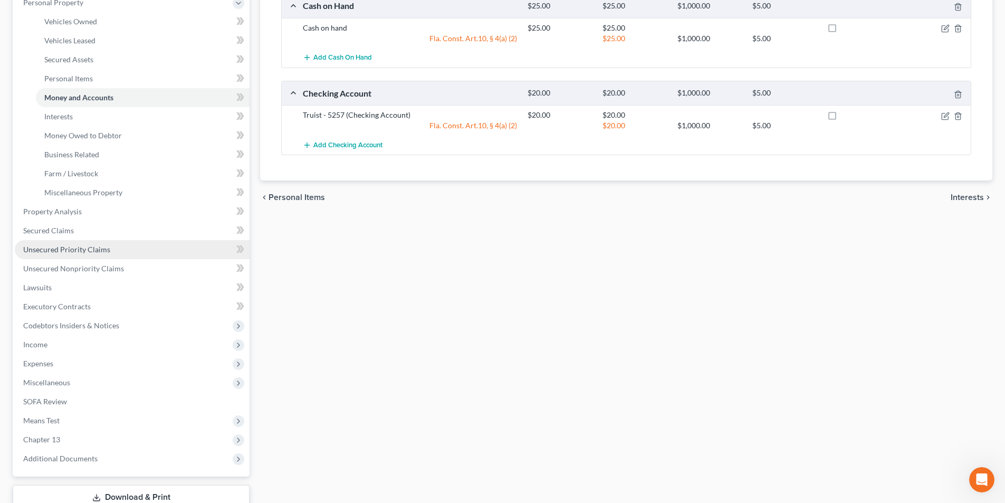
scroll to position [211, 0]
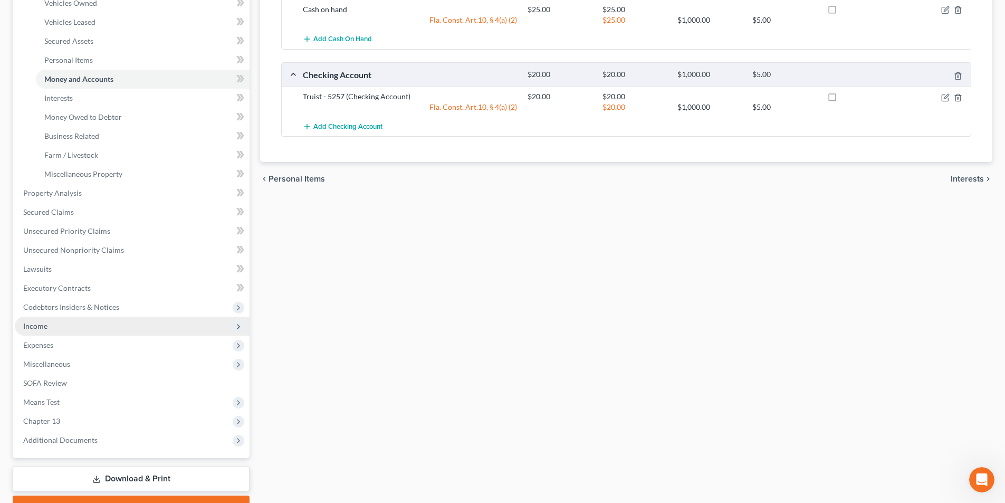
drag, startPoint x: 49, startPoint y: 328, endPoint x: 56, endPoint y: 328, distance: 7.9
click at [49, 328] on span "Income" at bounding box center [132, 326] width 235 height 19
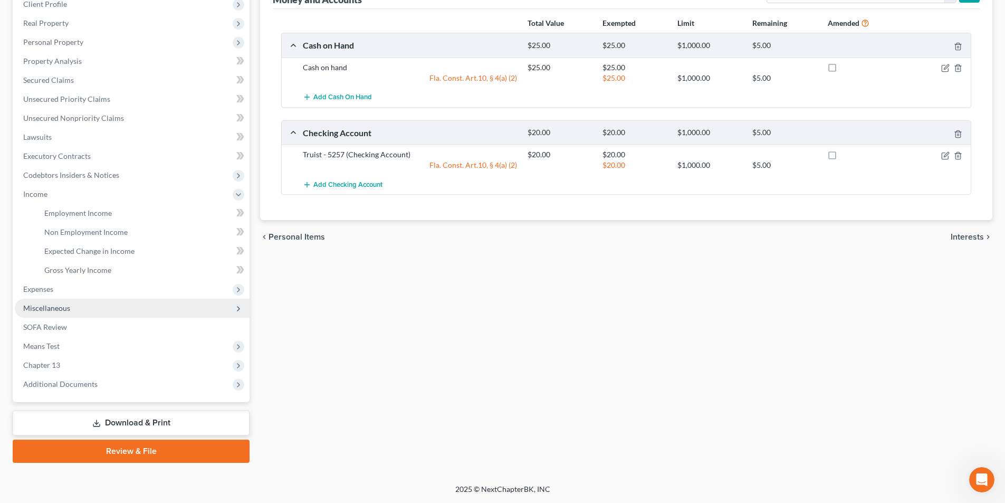
scroll to position [153, 0]
click at [98, 269] on span "Gross Yearly Income" at bounding box center [77, 269] width 67 height 9
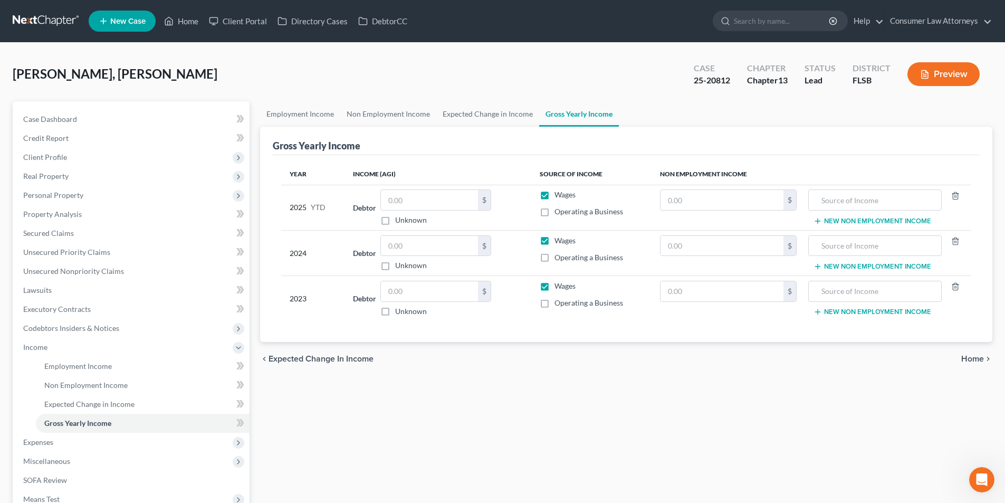
drag, startPoint x: 544, startPoint y: 302, endPoint x: 492, endPoint y: 303, distance: 52.3
click at [555, 302] on label "Operating a Business" at bounding box center [589, 303] width 69 height 11
click at [559, 302] on input "Operating a Business" at bounding box center [562, 301] width 7 height 7
click at [555, 303] on label "Operating a Business" at bounding box center [589, 303] width 69 height 11
click at [559, 303] on input "Operating a Business" at bounding box center [562, 301] width 7 height 7
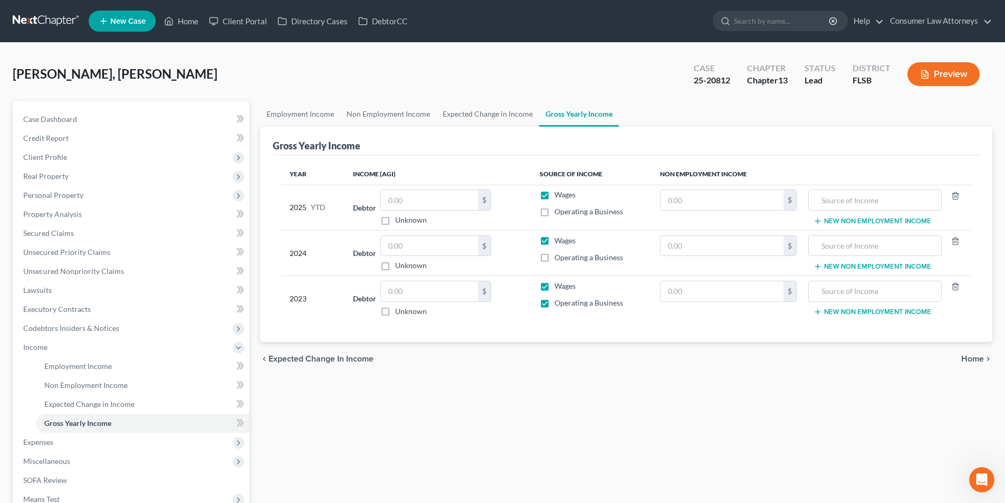
checkbox input "false"
click at [555, 254] on label "Operating a Business" at bounding box center [589, 257] width 69 height 11
click at [559, 254] on input "Operating a Business" at bounding box center [562, 255] width 7 height 7
checkbox input "true"
click at [555, 242] on label "Wages" at bounding box center [565, 240] width 21 height 11
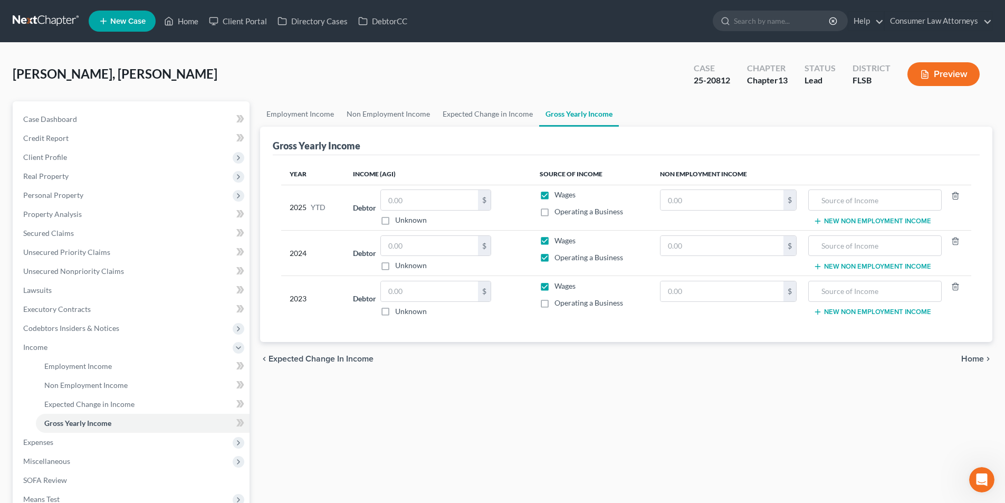
click at [559, 242] on input "Wages" at bounding box center [562, 238] width 7 height 7
checkbox input "false"
click at [462, 246] on input "text" at bounding box center [429, 246] width 97 height 20
drag, startPoint x: 444, startPoint y: 246, endPoint x: 365, endPoint y: 249, distance: 79.2
click at [365, 249] on div "Debtor 76,690.00 $ Unknown Balance Undetermined 76,690.00 $ Unknown" at bounding box center [437, 253] width 169 height 36
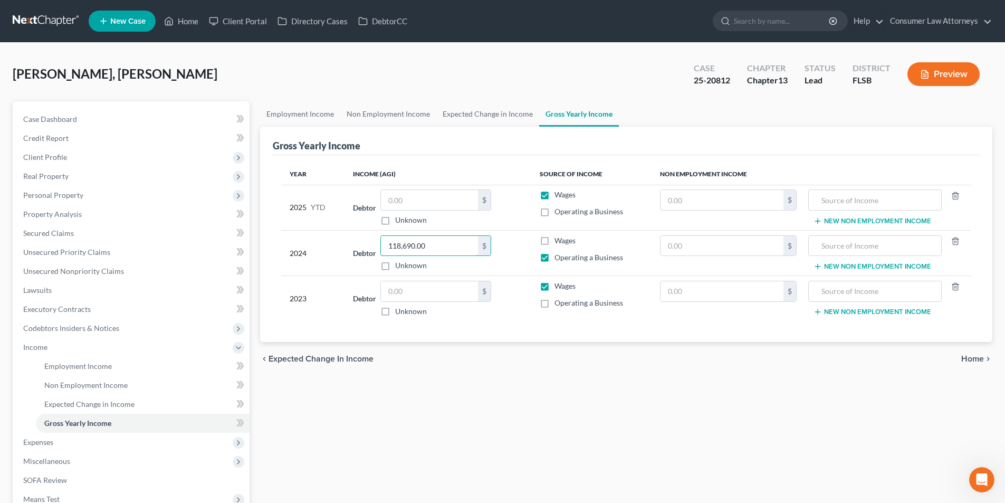
type input "118,690.00"
click at [406, 290] on input "text" at bounding box center [429, 291] width 97 height 20
type input "115,180.00"
click at [555, 287] on label "Wages" at bounding box center [565, 286] width 21 height 11
click at [559, 287] on input "Wages" at bounding box center [562, 284] width 7 height 7
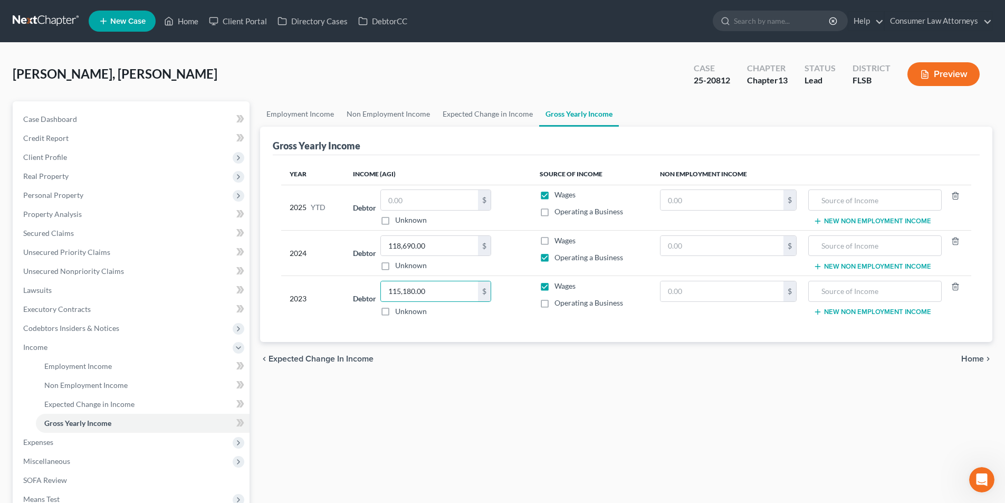
checkbox input "false"
click at [555, 305] on label "Operating a Business" at bounding box center [589, 303] width 69 height 11
click at [559, 305] on input "Operating a Business" at bounding box center [562, 301] width 7 height 7
checkbox input "true"
drag, startPoint x: 32, startPoint y: 443, endPoint x: 40, endPoint y: 442, distance: 7.4
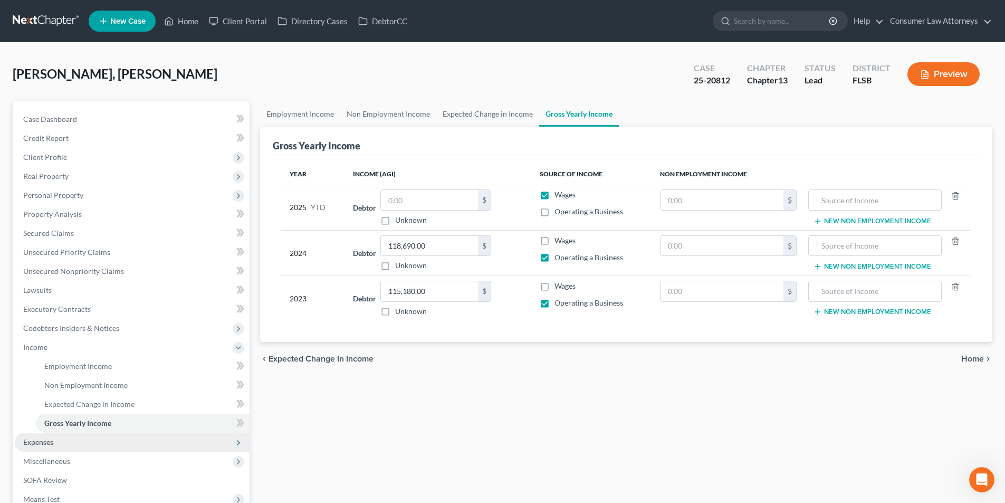
click at [32, 443] on span "Expenses" at bounding box center [38, 441] width 30 height 9
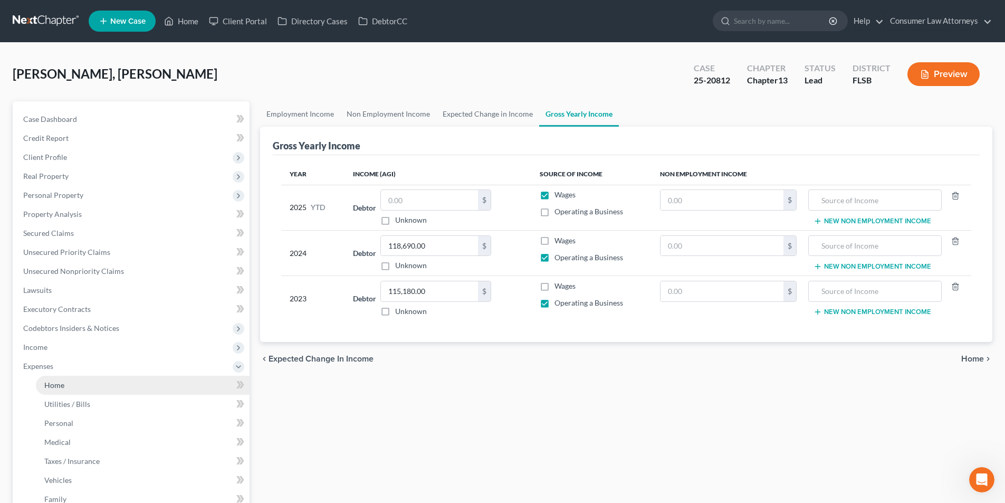
click at [64, 383] on link "Home" at bounding box center [143, 385] width 214 height 19
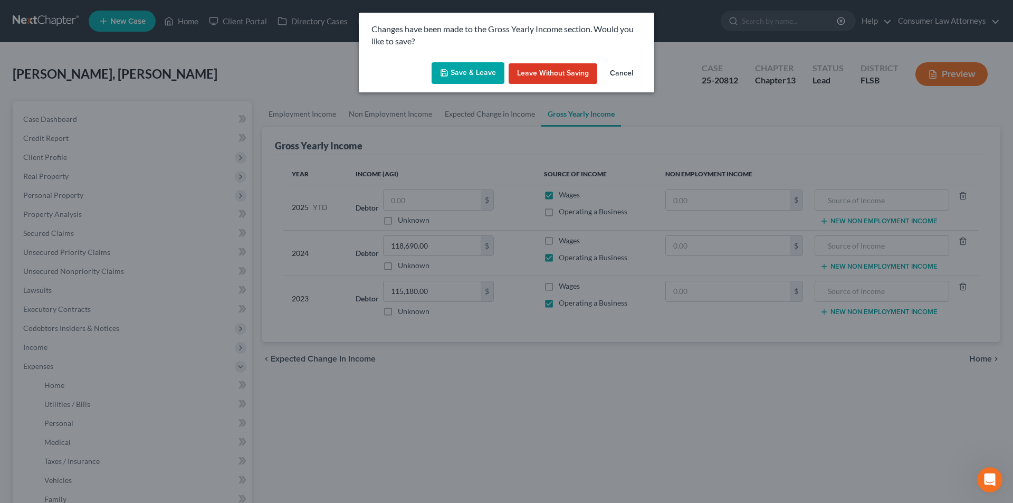
click at [459, 73] on button "Save & Leave" at bounding box center [468, 73] width 73 height 22
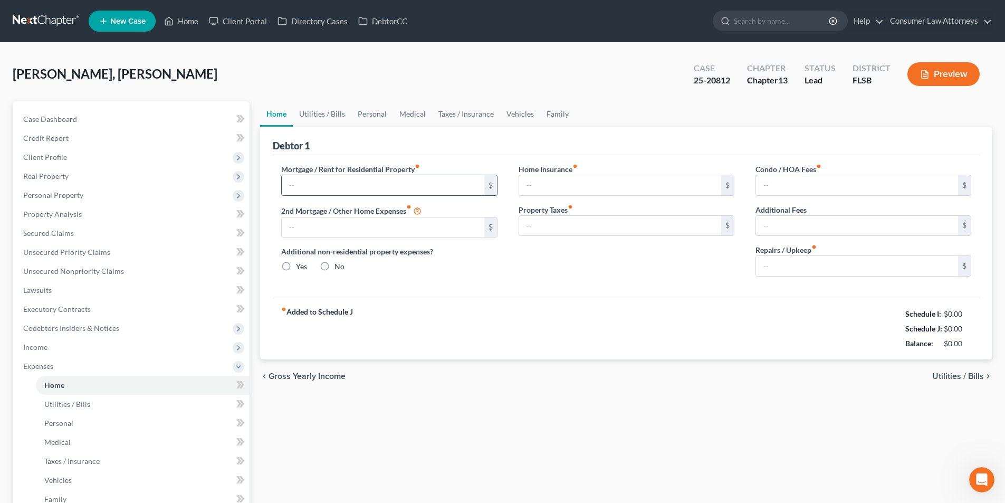
type input "0.00"
radio input "true"
type input "0.00"
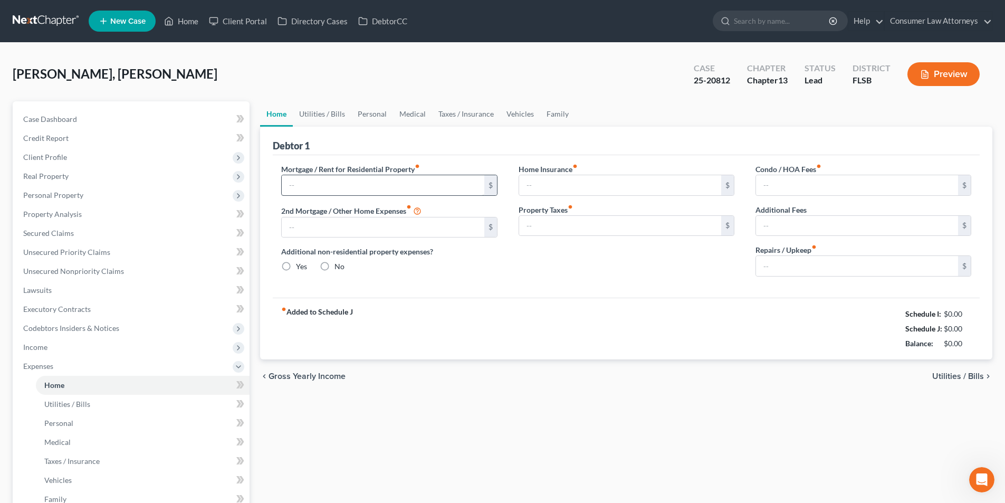
type input "0.00"
click at [410, 180] on input "text" at bounding box center [383, 185] width 202 height 20
type input "2,300.00"
click at [788, 184] on input "0.00" at bounding box center [857, 185] width 202 height 20
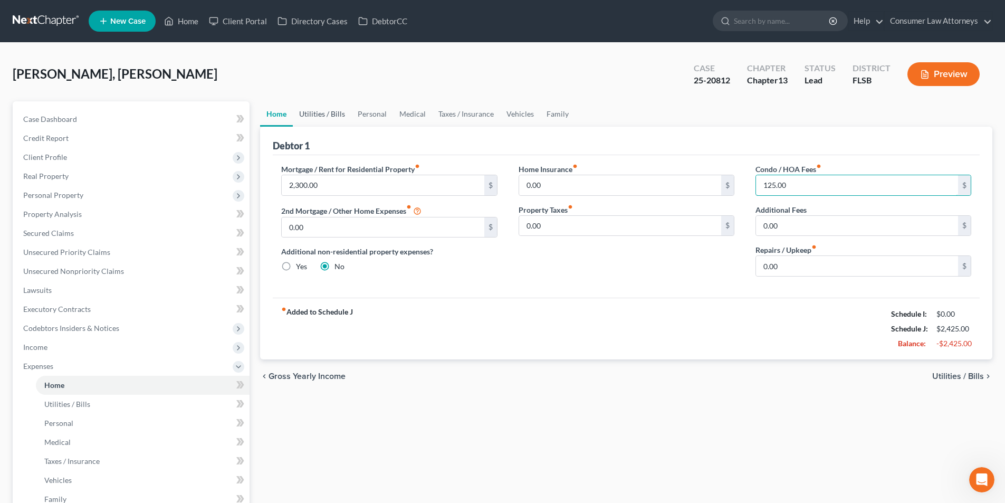
type input "125.00"
click at [327, 113] on link "Utilities / Bills" at bounding box center [322, 113] width 59 height 25
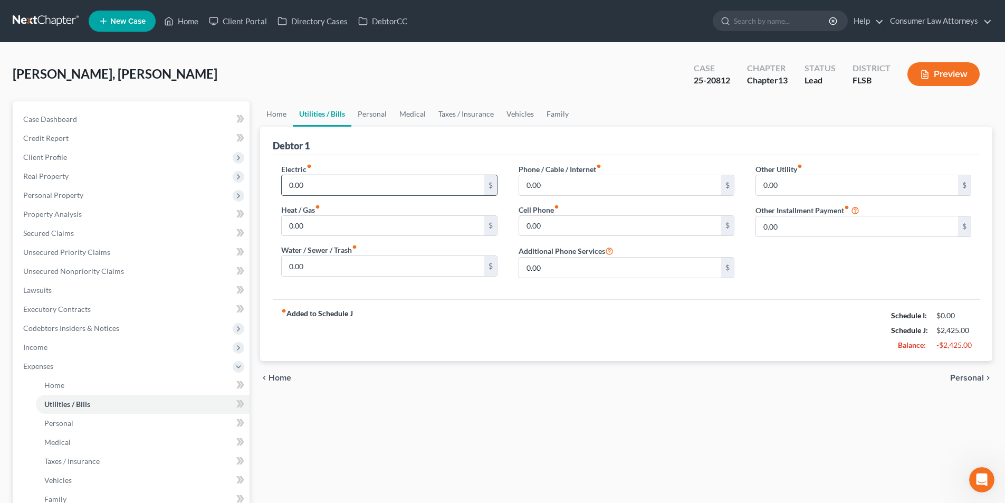
click at [338, 176] on input "0.00" at bounding box center [383, 185] width 202 height 20
type input "300.00"
click at [341, 263] on input "0.00" at bounding box center [383, 266] width 202 height 20
type input "120.00"
click at [553, 222] on input "0.00" at bounding box center [620, 226] width 202 height 20
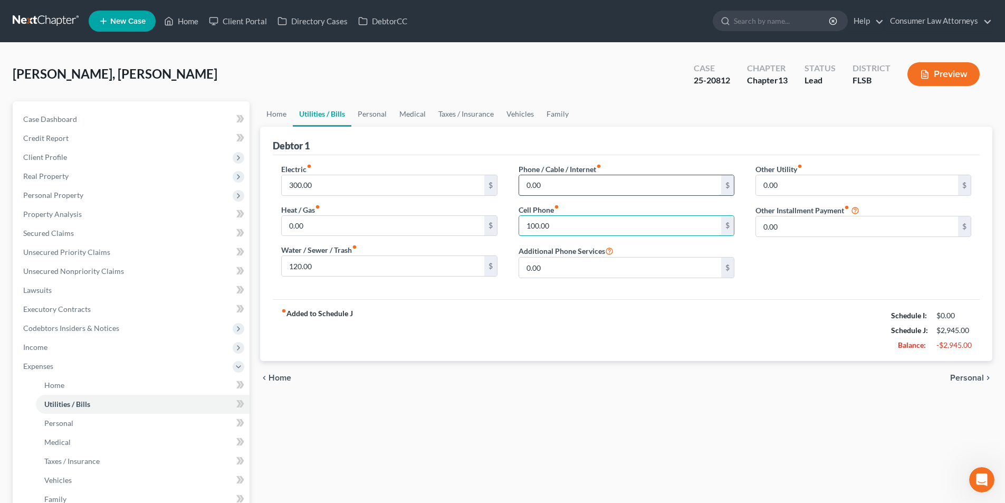
type input "100.00"
click at [576, 183] on input "0.00" at bounding box center [620, 185] width 202 height 20
type input "150.00"
click at [377, 115] on link "Personal" at bounding box center [372, 113] width 42 height 25
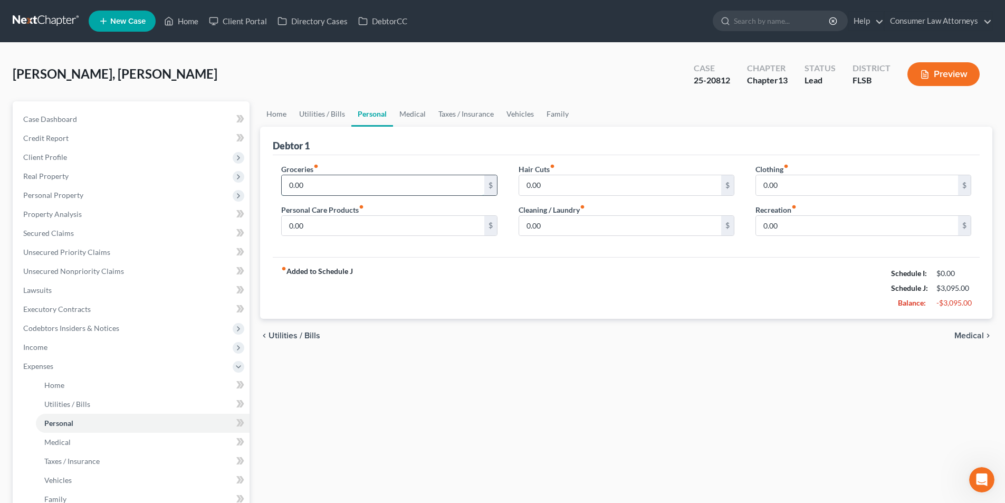
click at [349, 180] on input "0.00" at bounding box center [383, 185] width 202 height 20
type input "300.00"
click at [576, 189] on input "0.00" at bounding box center [620, 185] width 202 height 20
type input "15.00"
click at [810, 184] on input "0.00" at bounding box center [857, 185] width 202 height 20
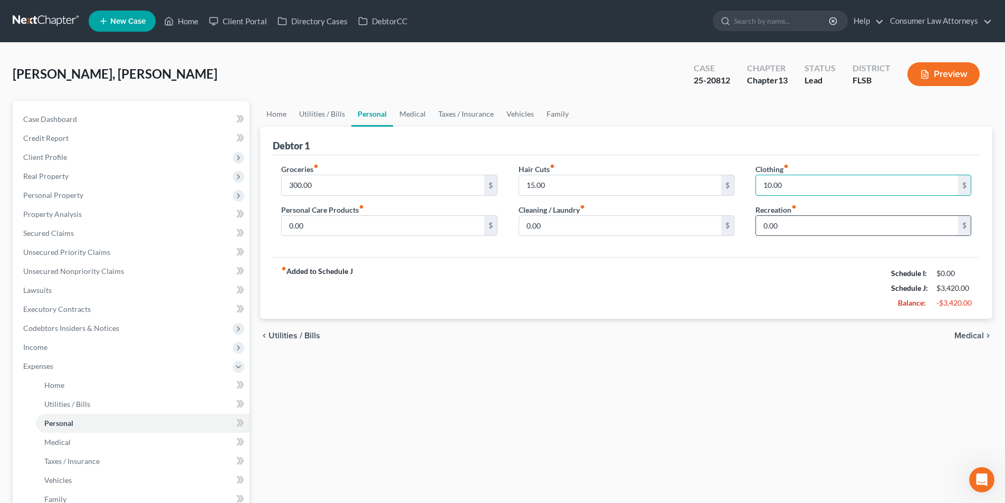
type input "10.00"
click at [800, 221] on input "0.00" at bounding box center [857, 226] width 202 height 20
type input "25.00"
click at [548, 223] on input "0.00" at bounding box center [620, 226] width 202 height 20
type input "25.00"
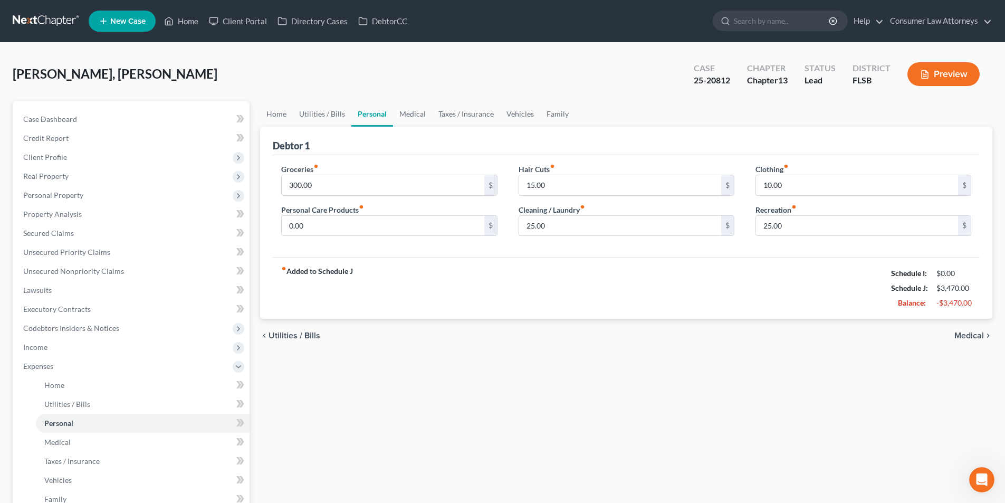
click at [345, 240] on div "Groceries fiber_manual_record 300.00 $ Personal Care Products fiber_manual_reco…" at bounding box center [389, 204] width 237 height 81
click at [345, 232] on input "0.00" at bounding box center [383, 226] width 202 height 20
type input "20.00"
click at [419, 115] on link "Medical" at bounding box center [412, 113] width 39 height 25
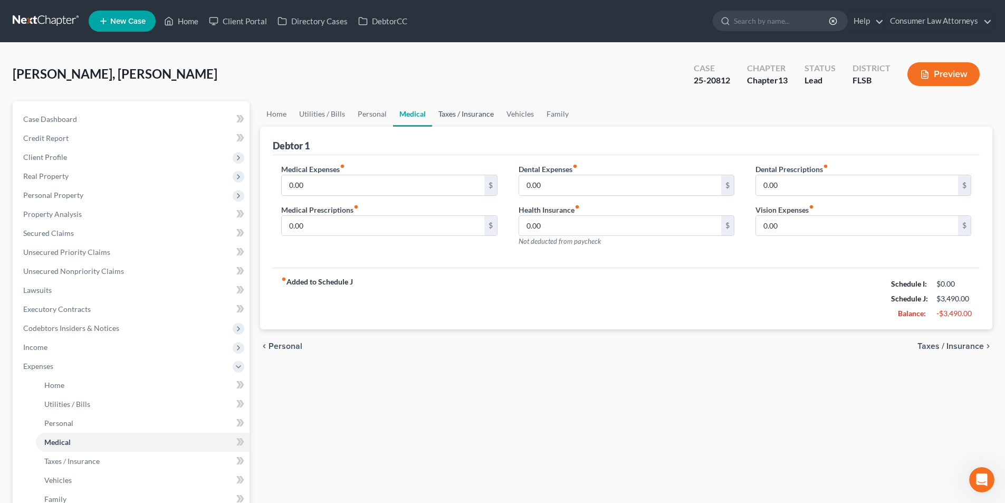
click at [477, 118] on link "Taxes / Insurance" at bounding box center [466, 113] width 68 height 25
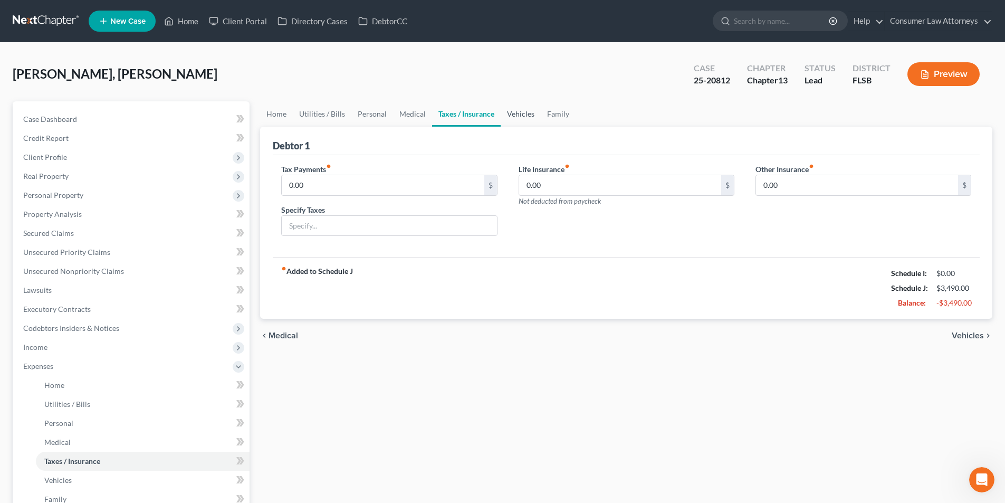
click at [509, 116] on link "Vehicles" at bounding box center [521, 113] width 40 height 25
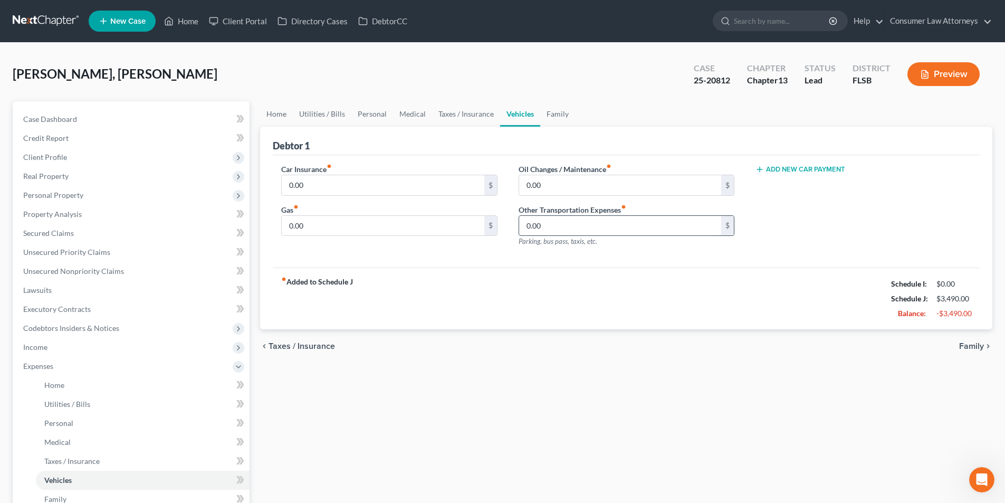
click at [581, 227] on input "0.00" at bounding box center [620, 226] width 202 height 20
type input "2"
type input "120.00"
